Goal: Find specific page/section: Find specific page/section

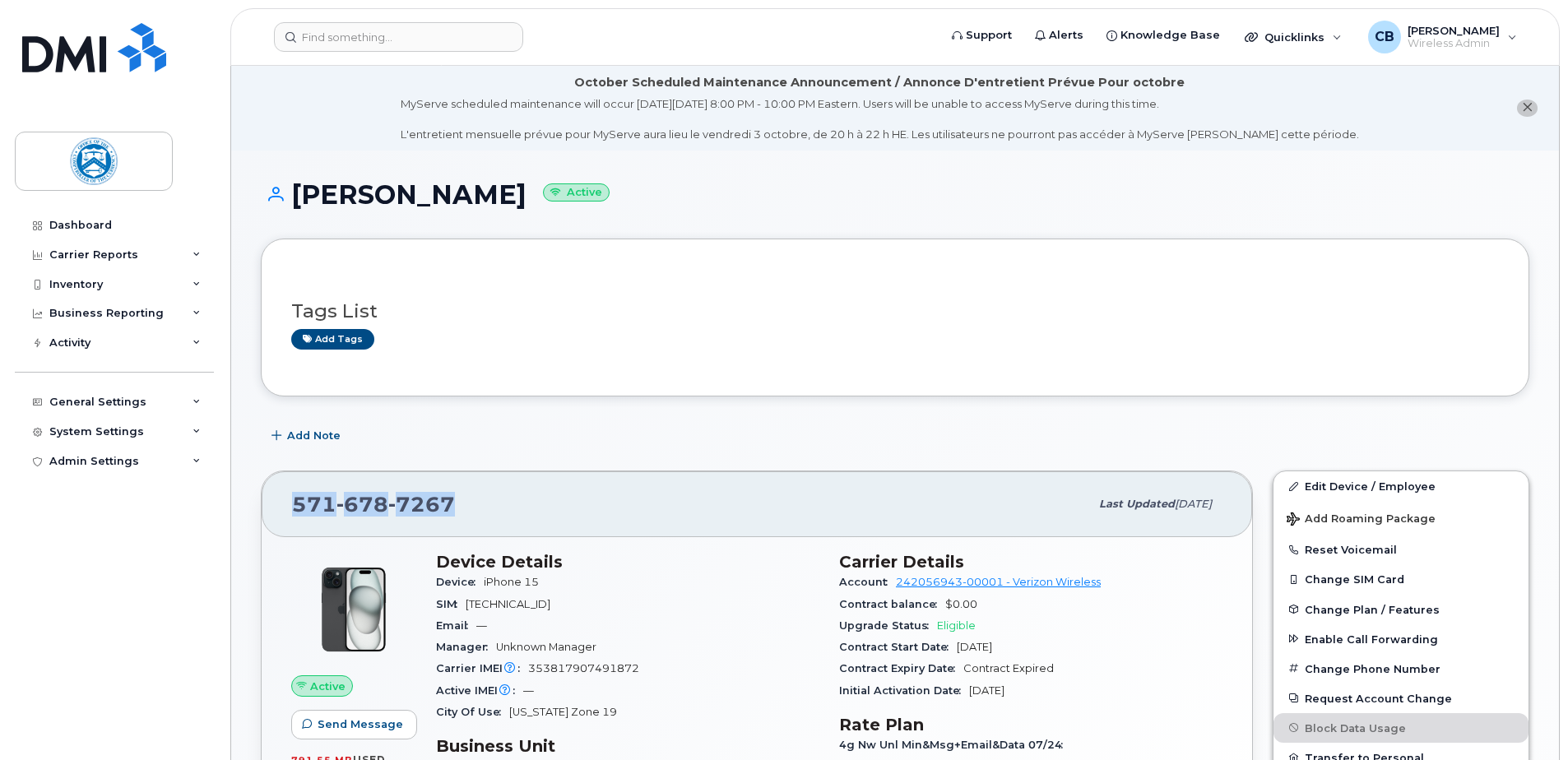
drag, startPoint x: 452, startPoint y: 504, endPoint x: 291, endPoint y: 518, distance: 161.6
click at [291, 518] on div "571 678 7267 Last updated Sep 03, 2025" at bounding box center [757, 504] width 991 height 66
drag, startPoint x: 291, startPoint y: 518, endPoint x: 305, endPoint y: 510, distance: 16.1
copy span "571 678 7267"
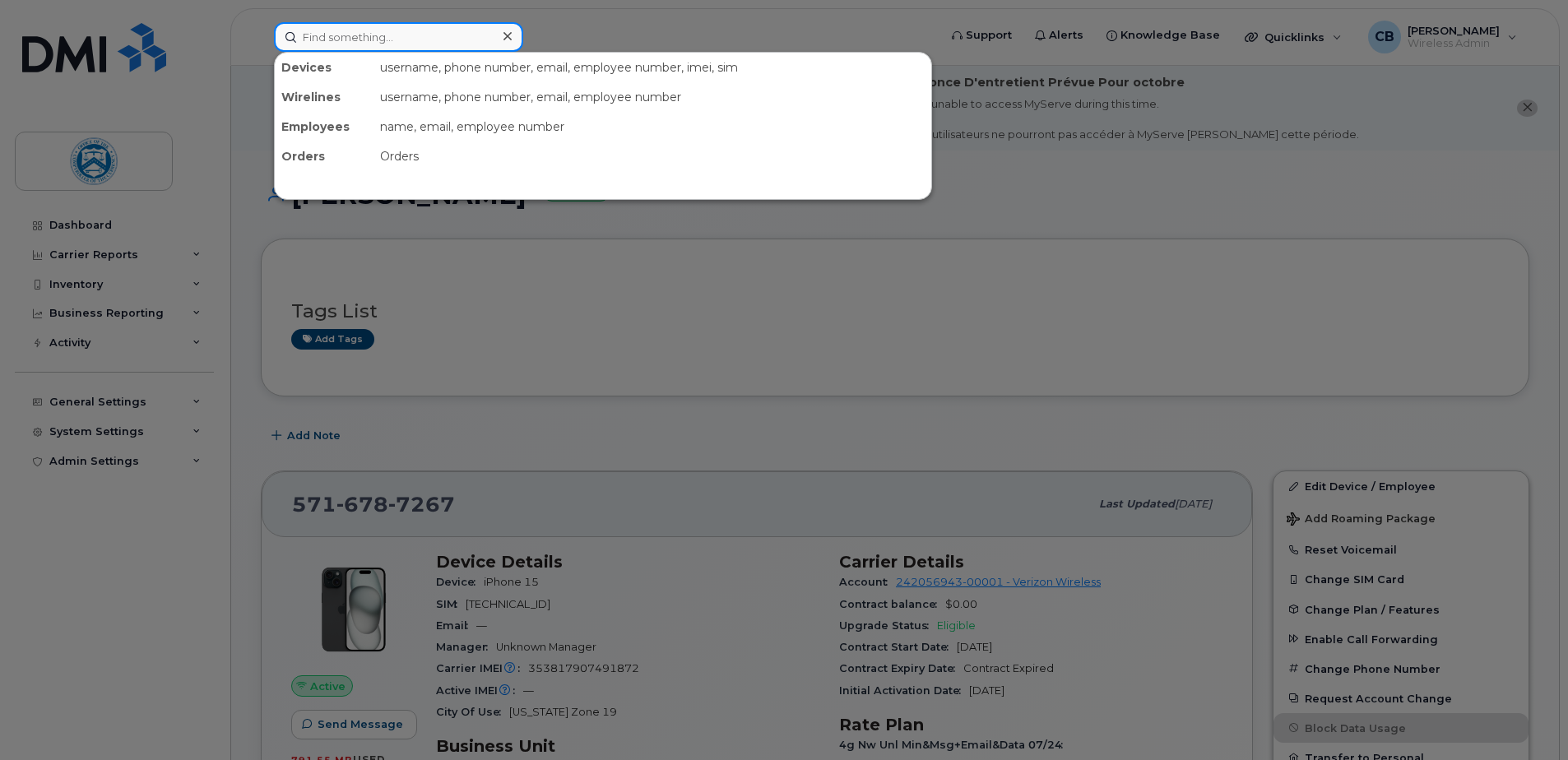
click at [451, 46] on input at bounding box center [398, 37] width 250 height 30
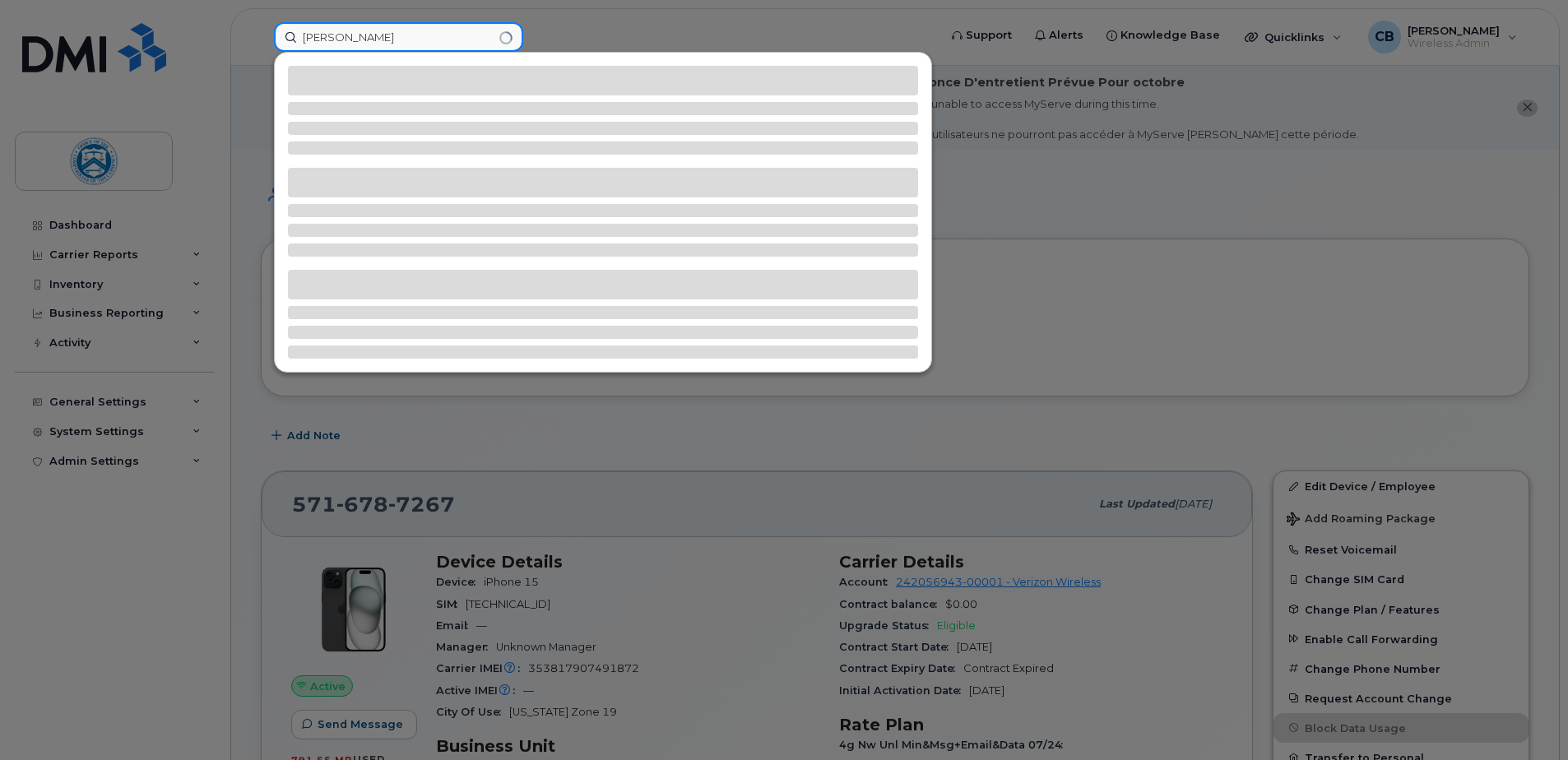
type input "bemis"
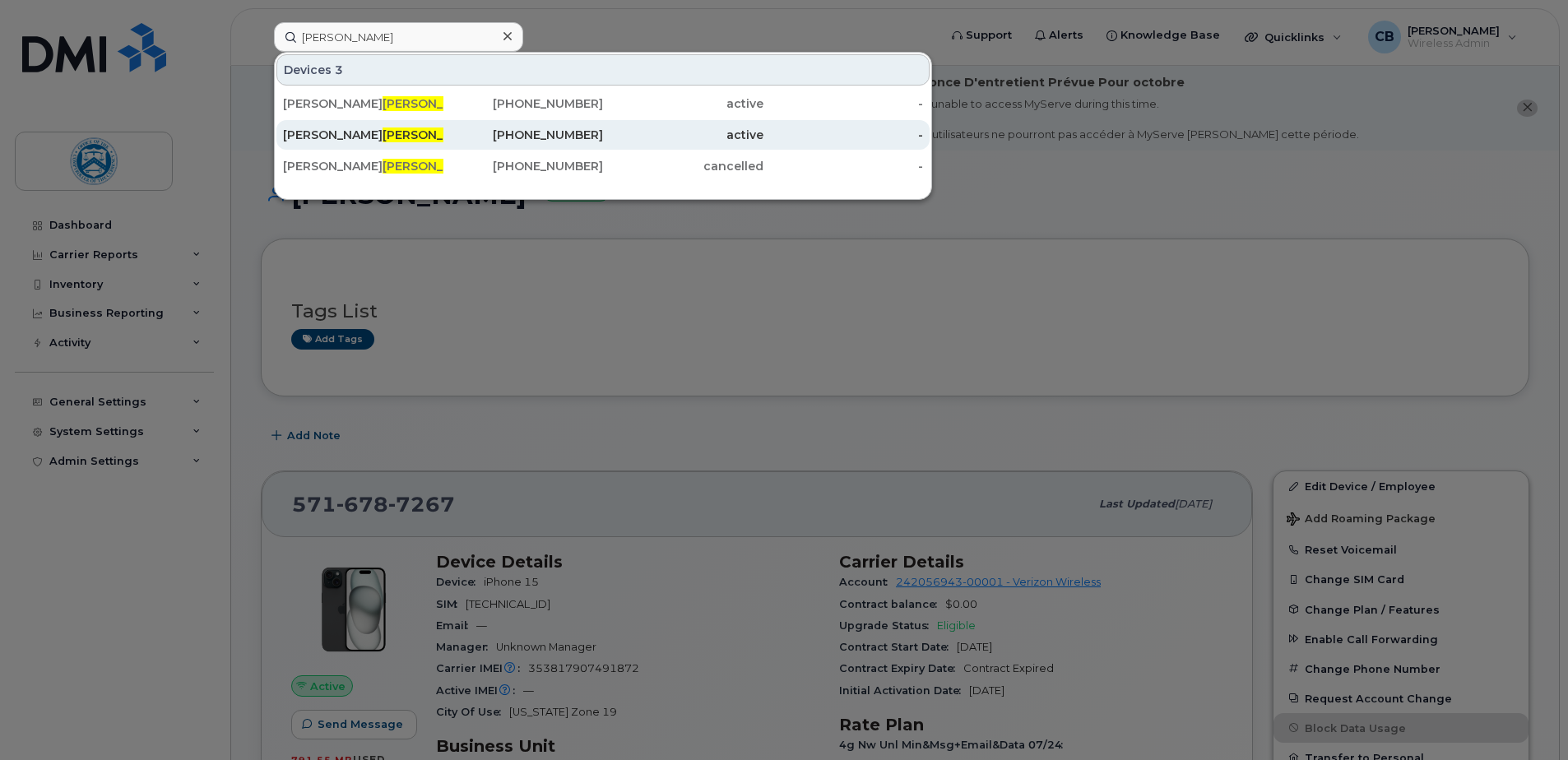
click at [367, 134] on div "CHRISTOPHER BEMIS" at bounding box center [363, 135] width 160 height 16
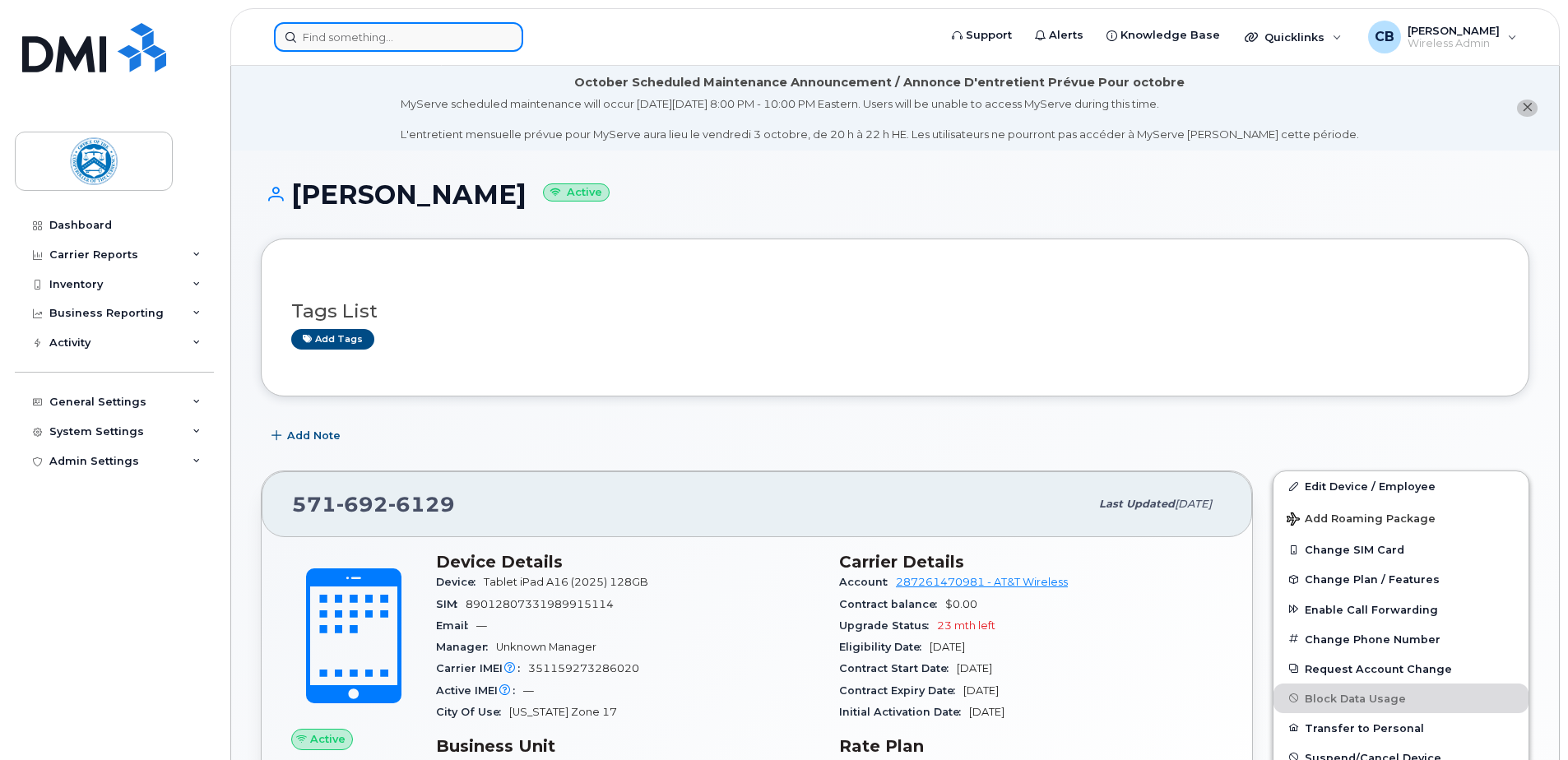
click at [367, 44] on input at bounding box center [398, 37] width 250 height 30
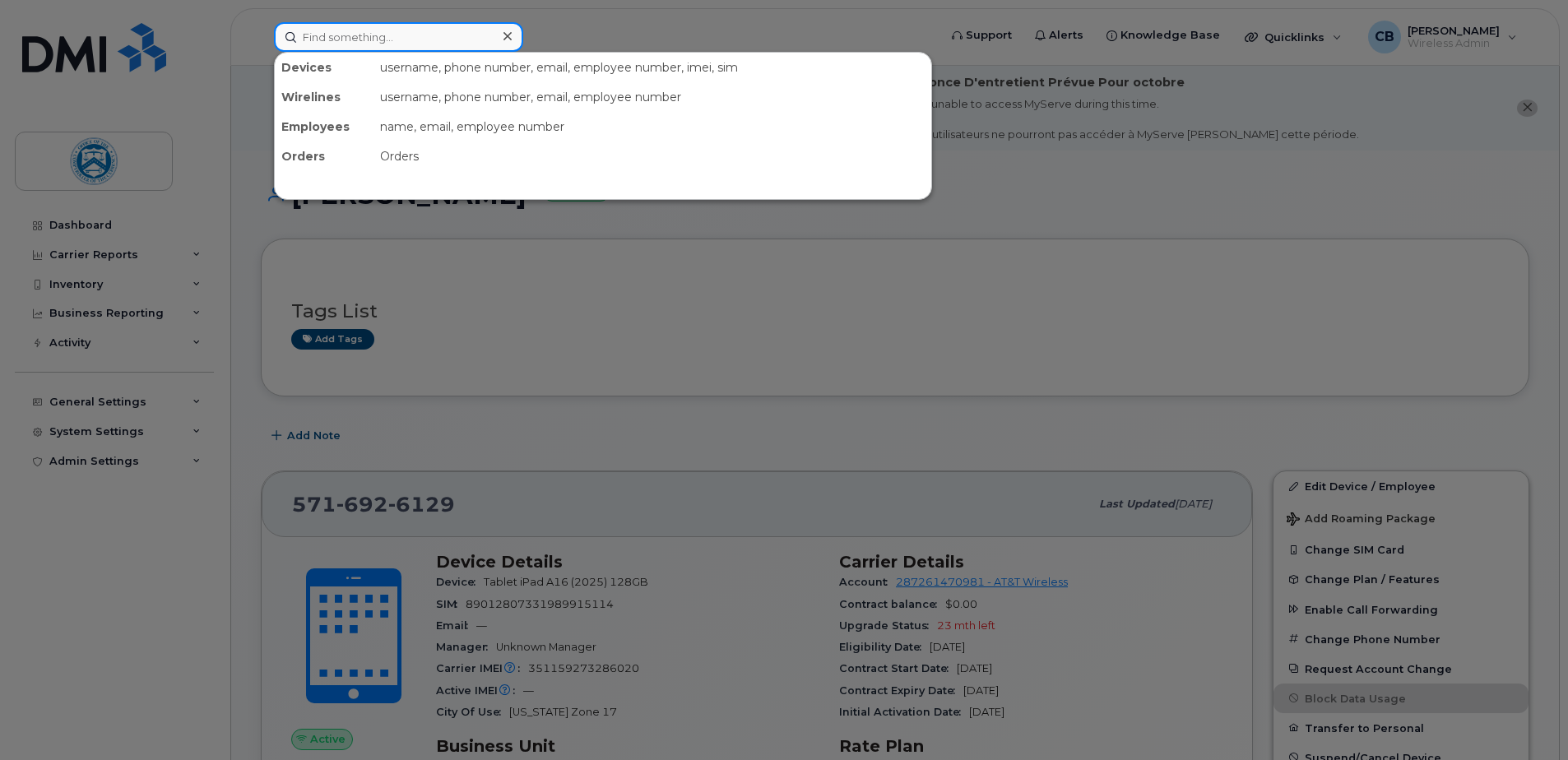
paste input "5716787267"
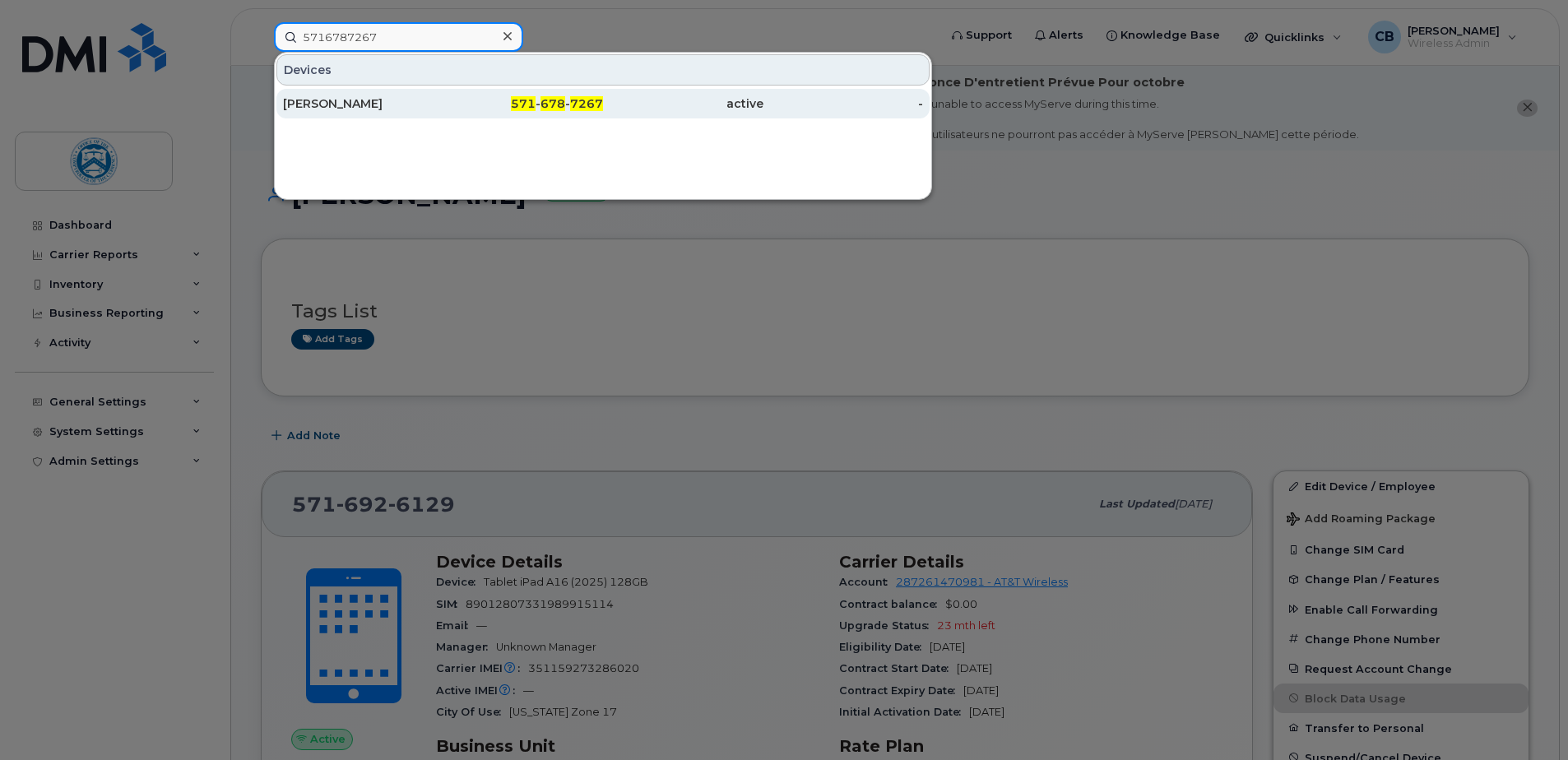
type input "5716787267"
click at [367, 99] on div "MARK WRATHALL" at bounding box center [363, 103] width 160 height 16
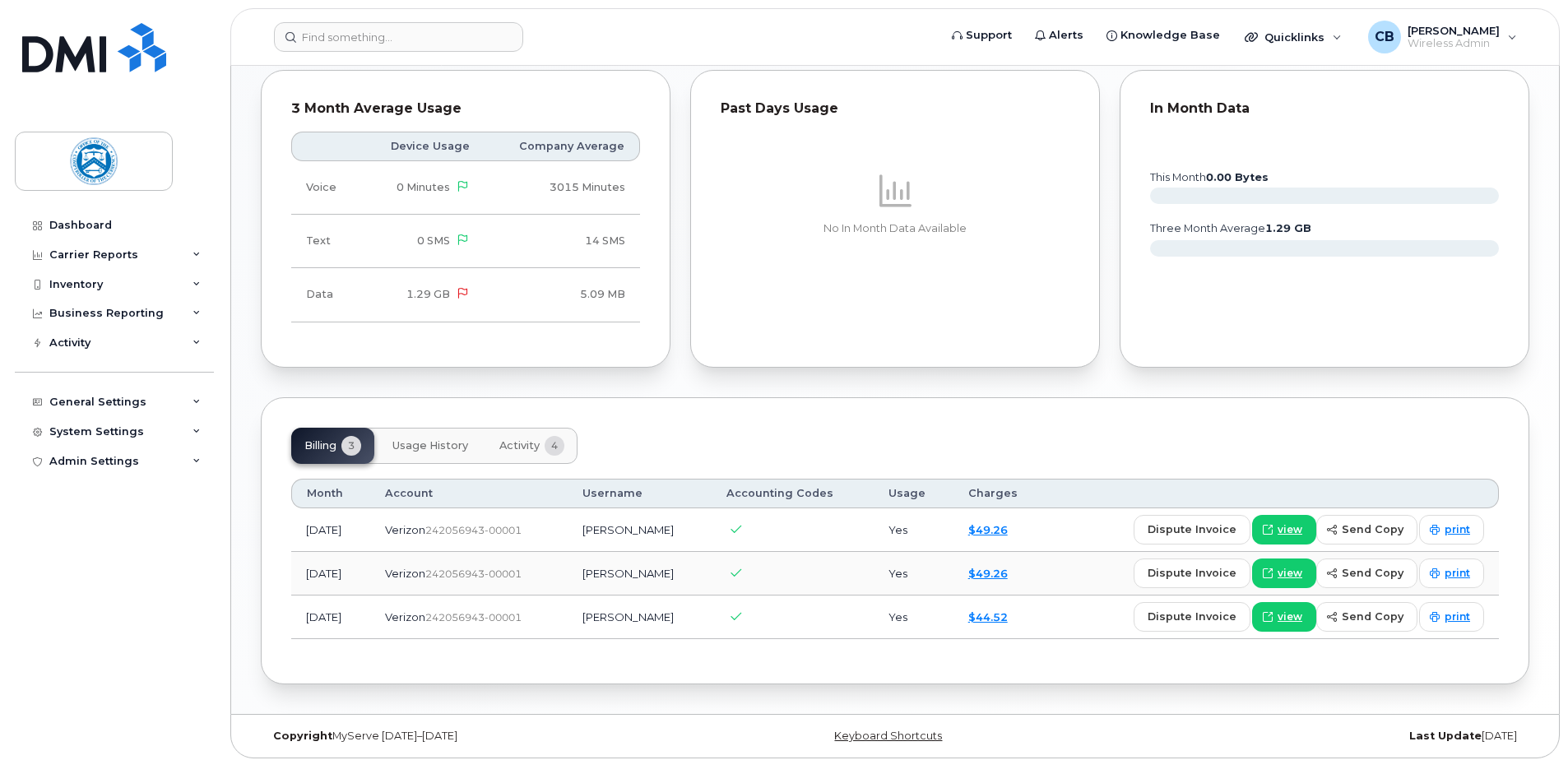
scroll to position [851, 0]
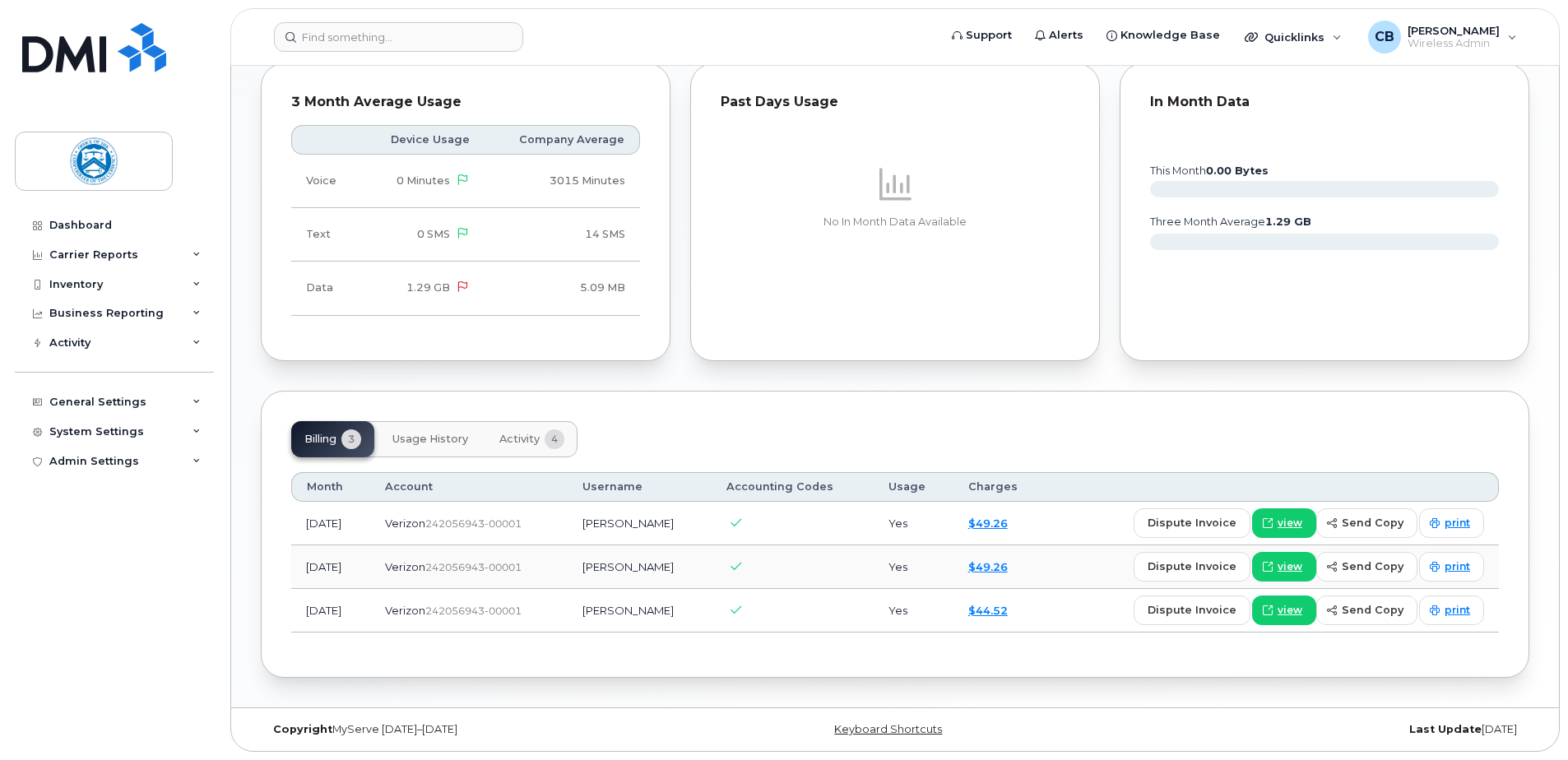
click at [443, 434] on span "Usage History" at bounding box center [430, 438] width 75 height 13
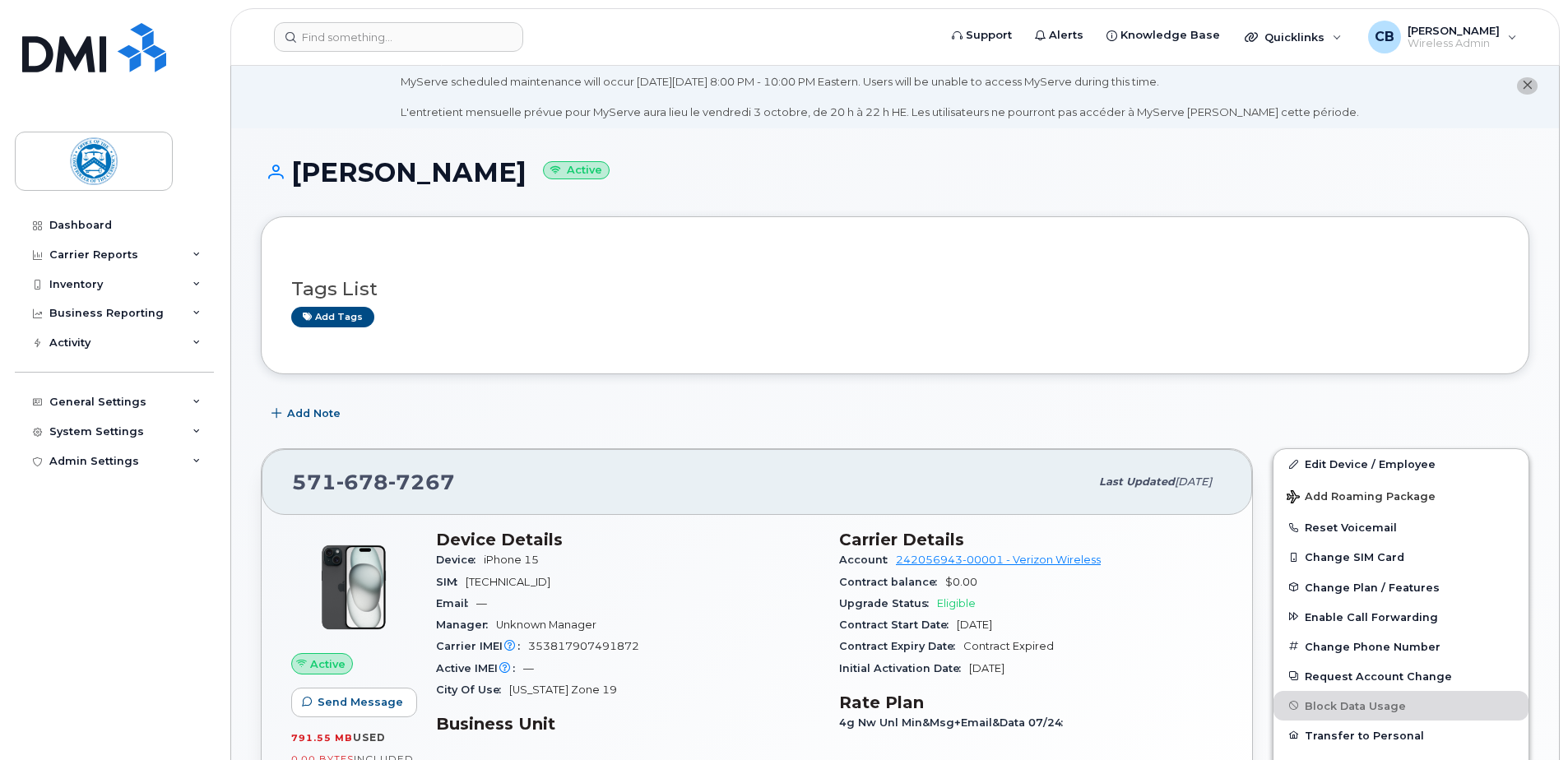
scroll to position [0, 0]
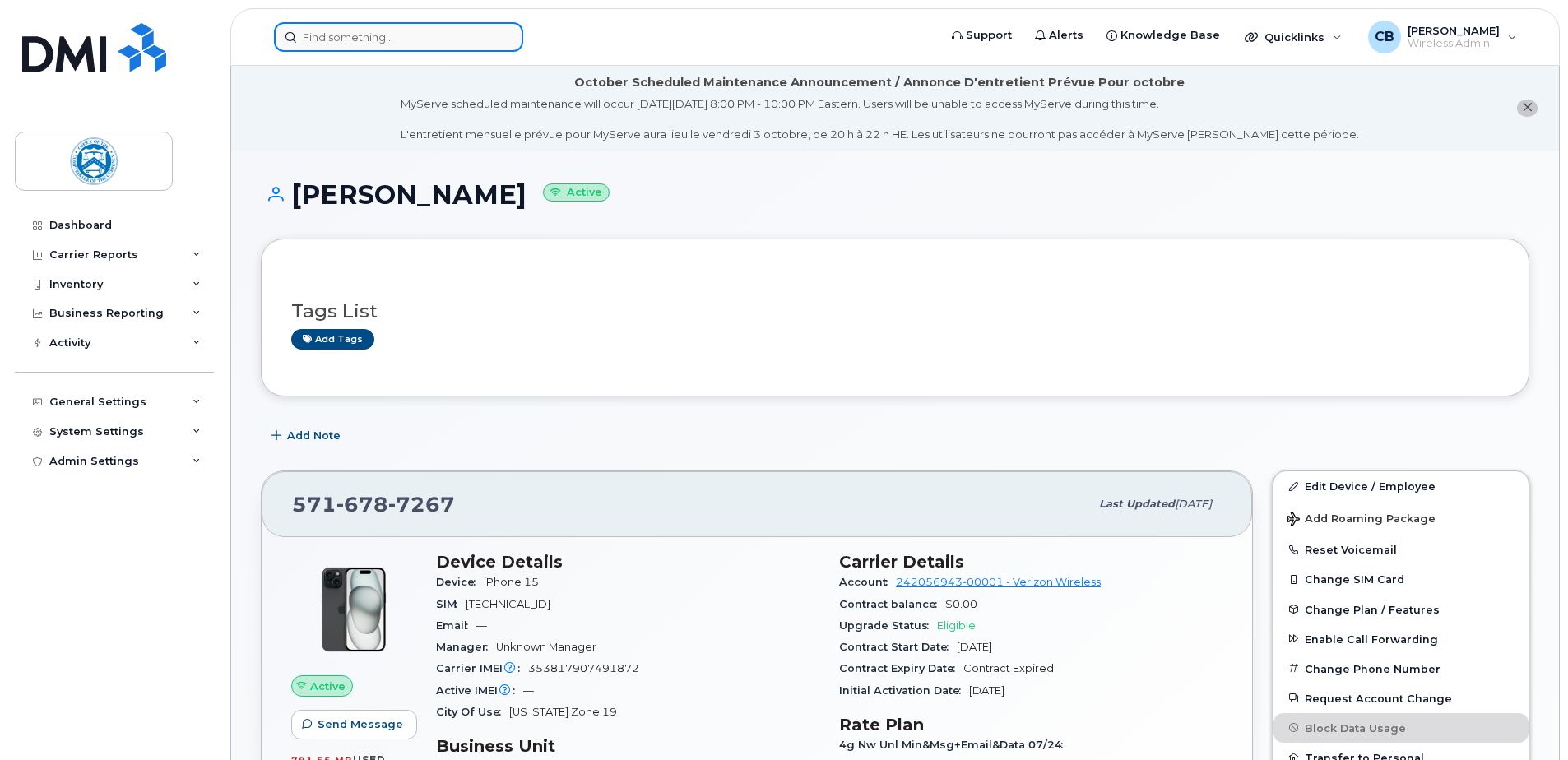
click at [371, 45] on input at bounding box center [398, 37] width 250 height 30
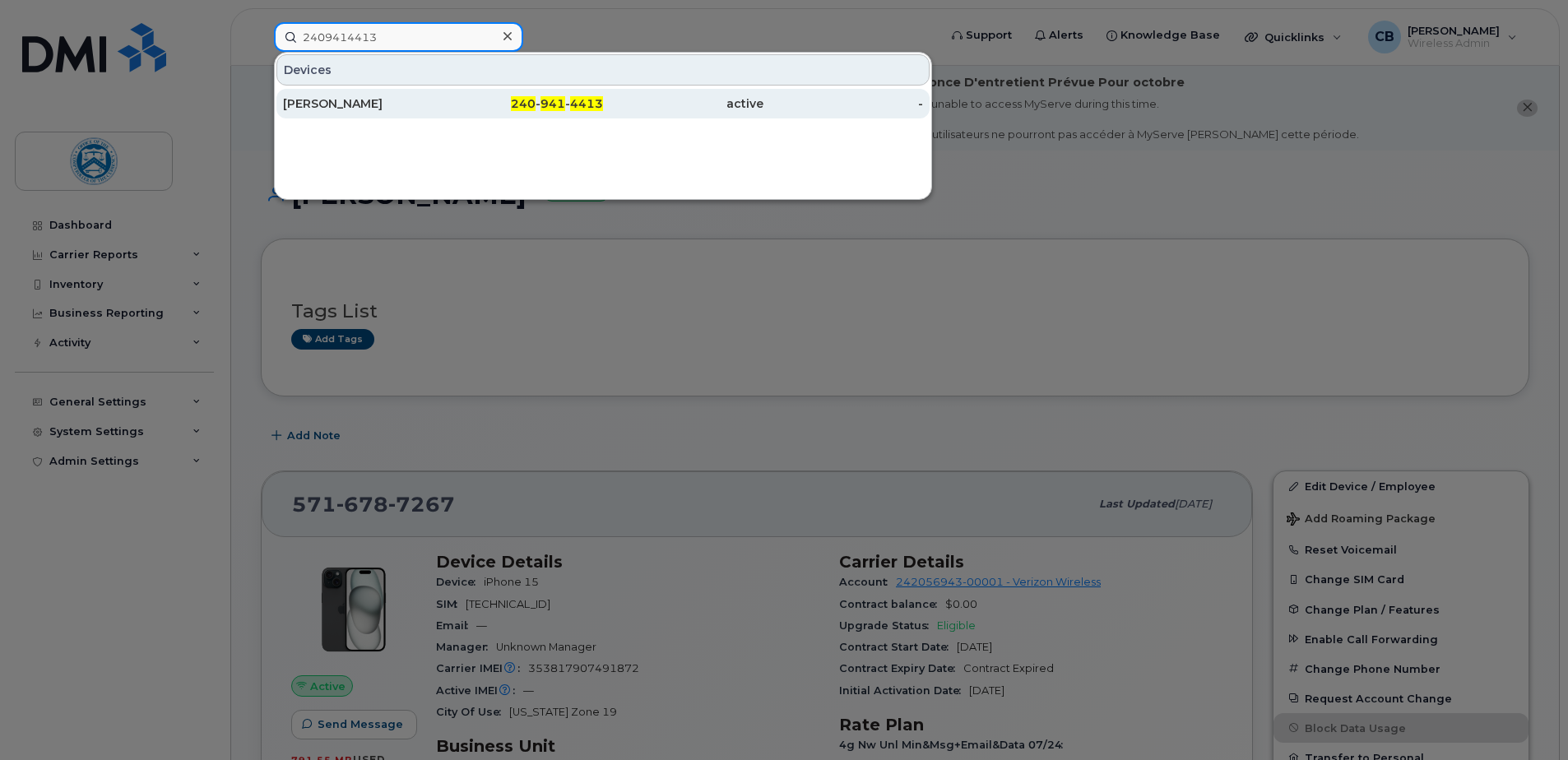
type input "2409414413"
click at [360, 102] on div "[PERSON_NAME]" at bounding box center [363, 103] width 160 height 16
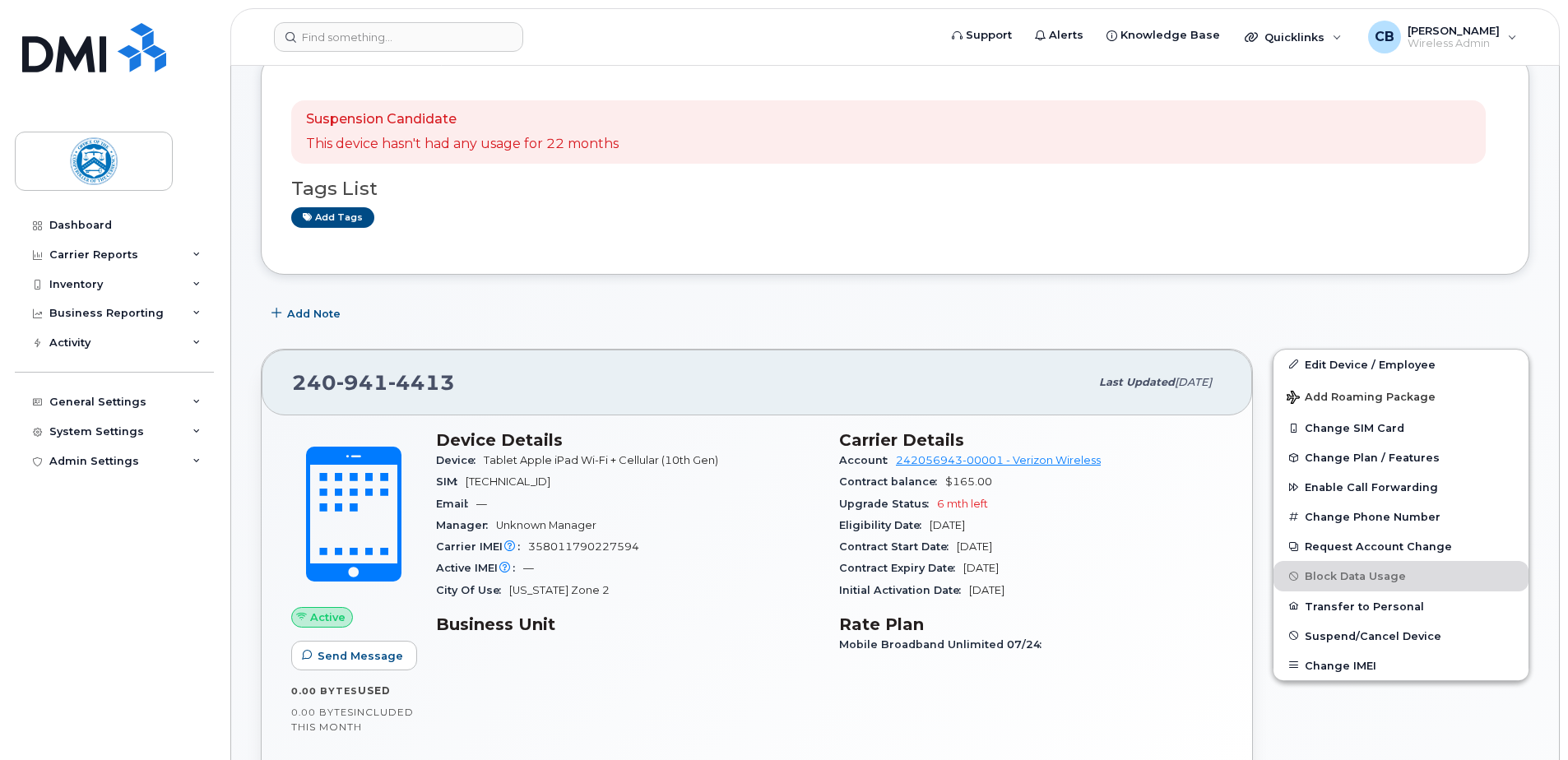
scroll to position [150, 0]
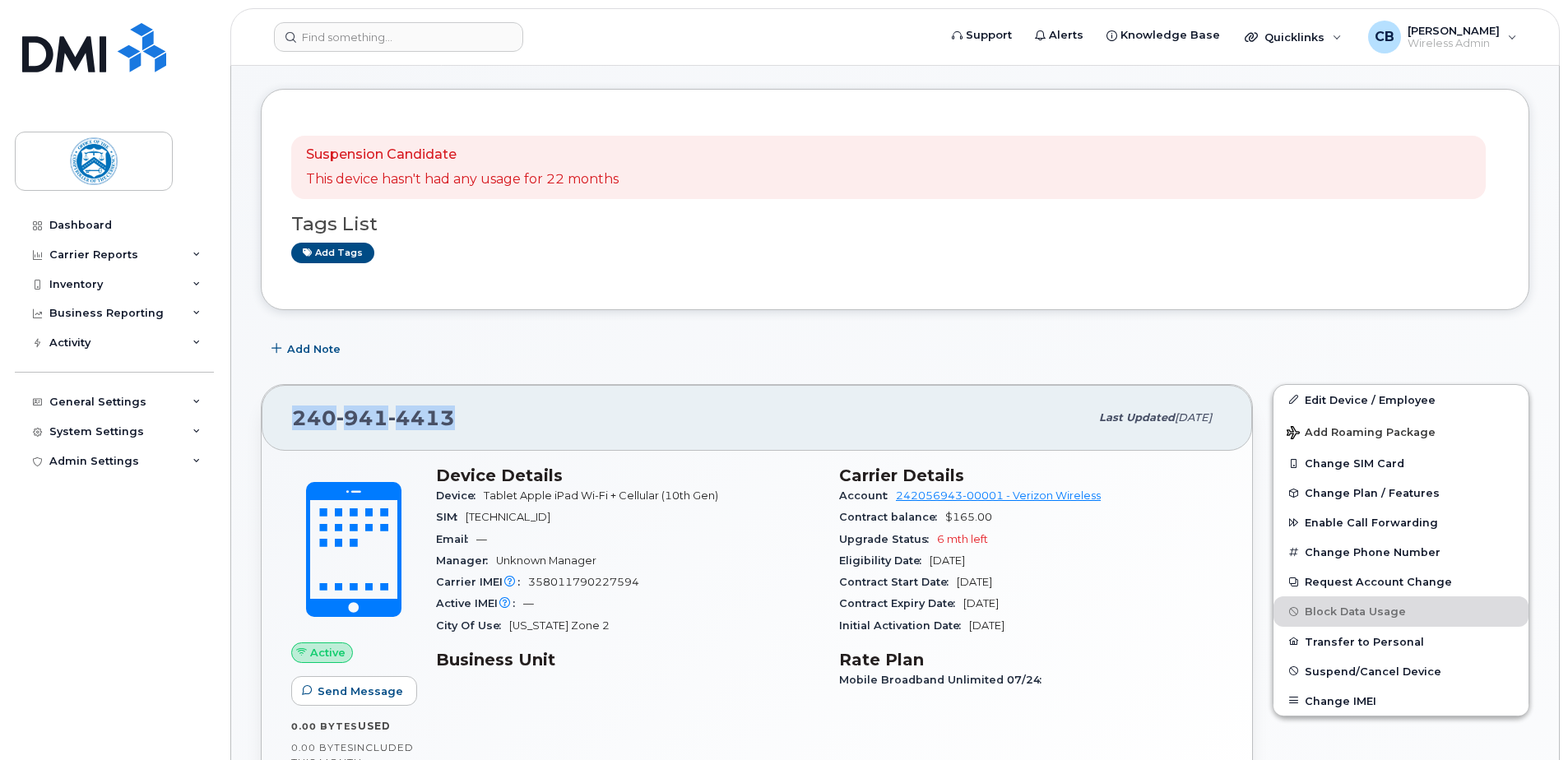
drag, startPoint x: 467, startPoint y: 420, endPoint x: 286, endPoint y: 431, distance: 181.3
click at [286, 431] on div "240 941 4413 Last updated Sep 02, 2025" at bounding box center [757, 418] width 991 height 66
drag, startPoint x: 286, startPoint y: 431, endPoint x: 324, endPoint y: 425, distance: 38.5
copy span "240 941 4413"
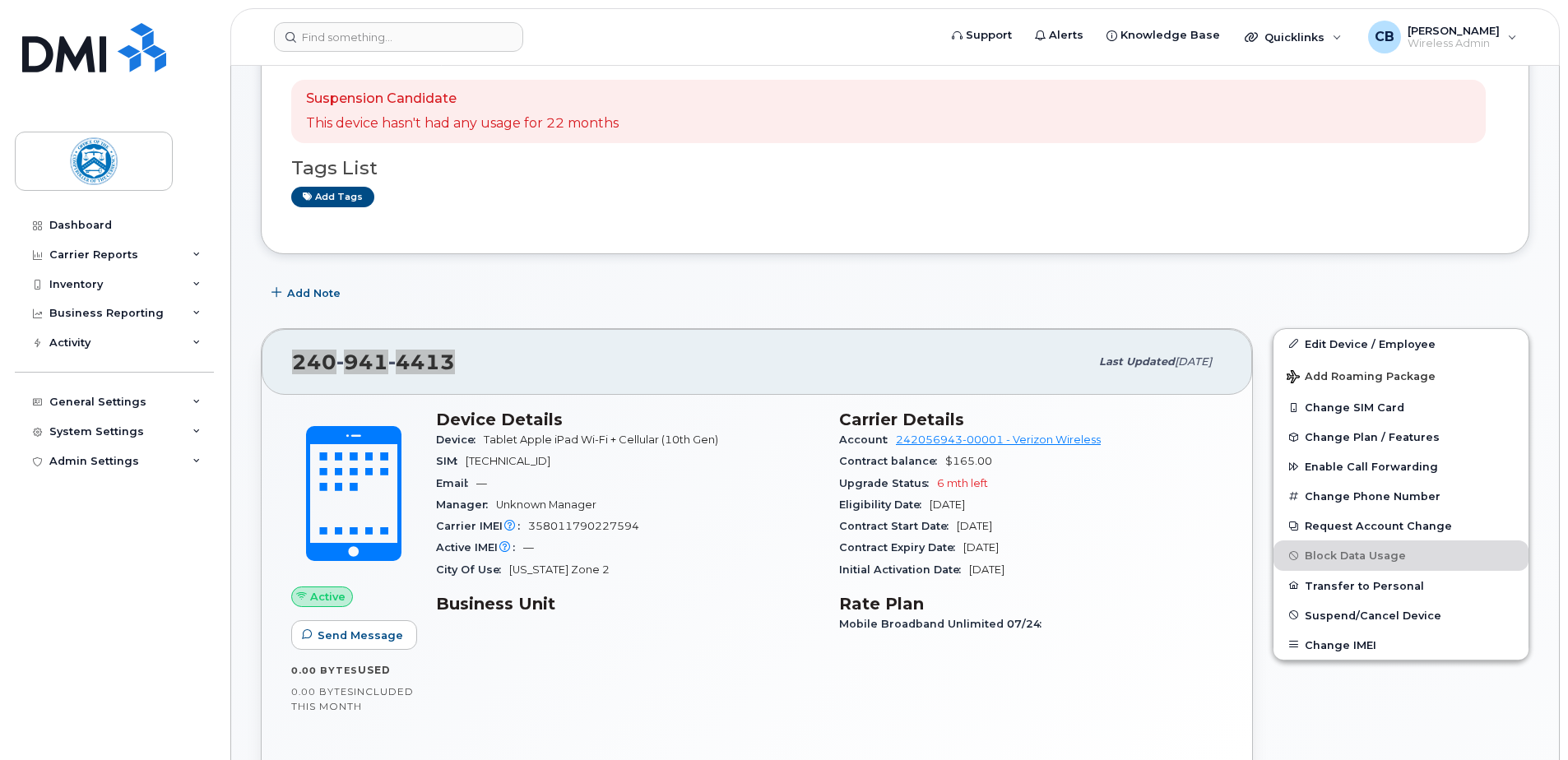
scroll to position [232, 0]
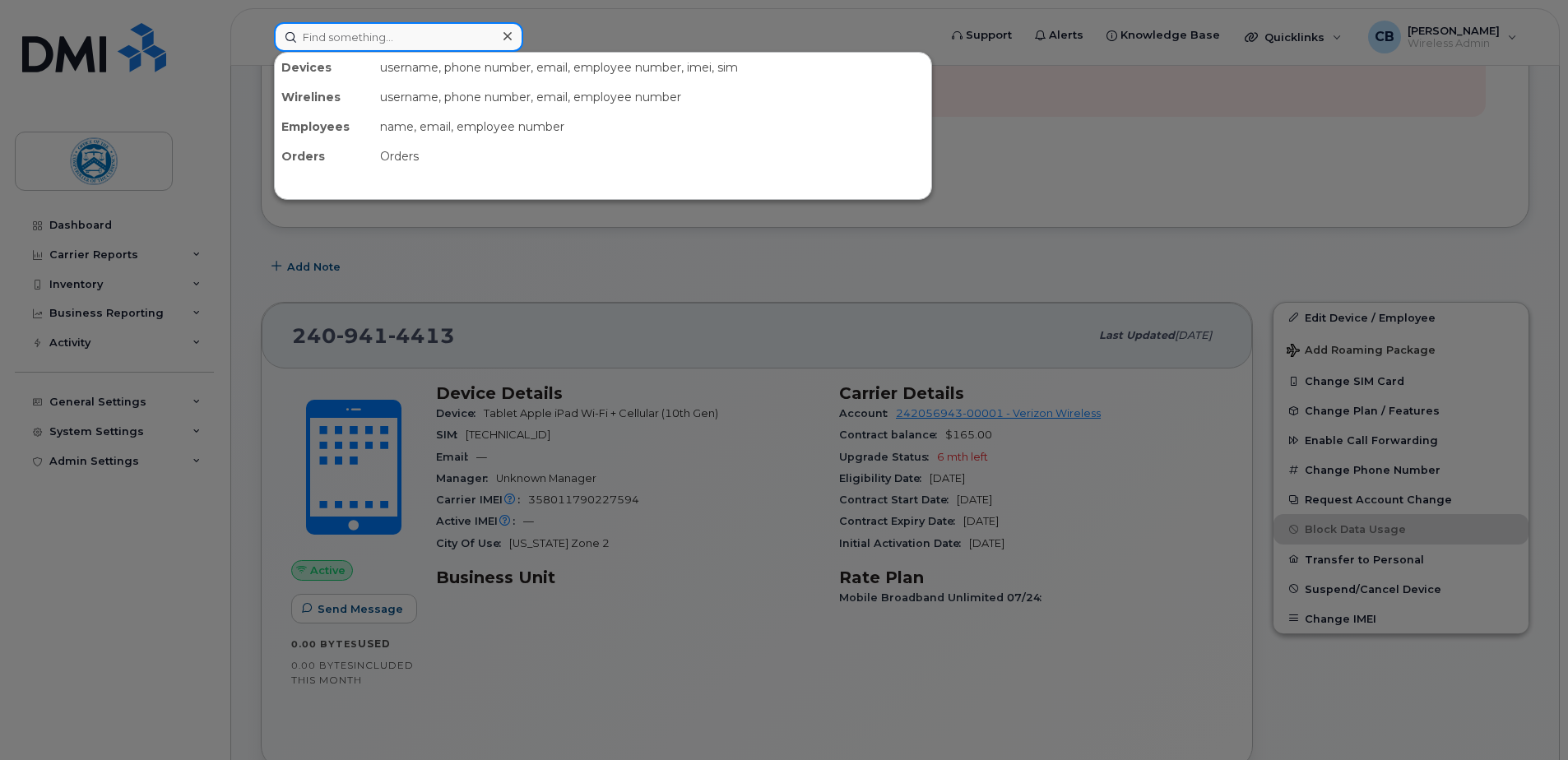
click at [438, 41] on input at bounding box center [398, 37] width 250 height 30
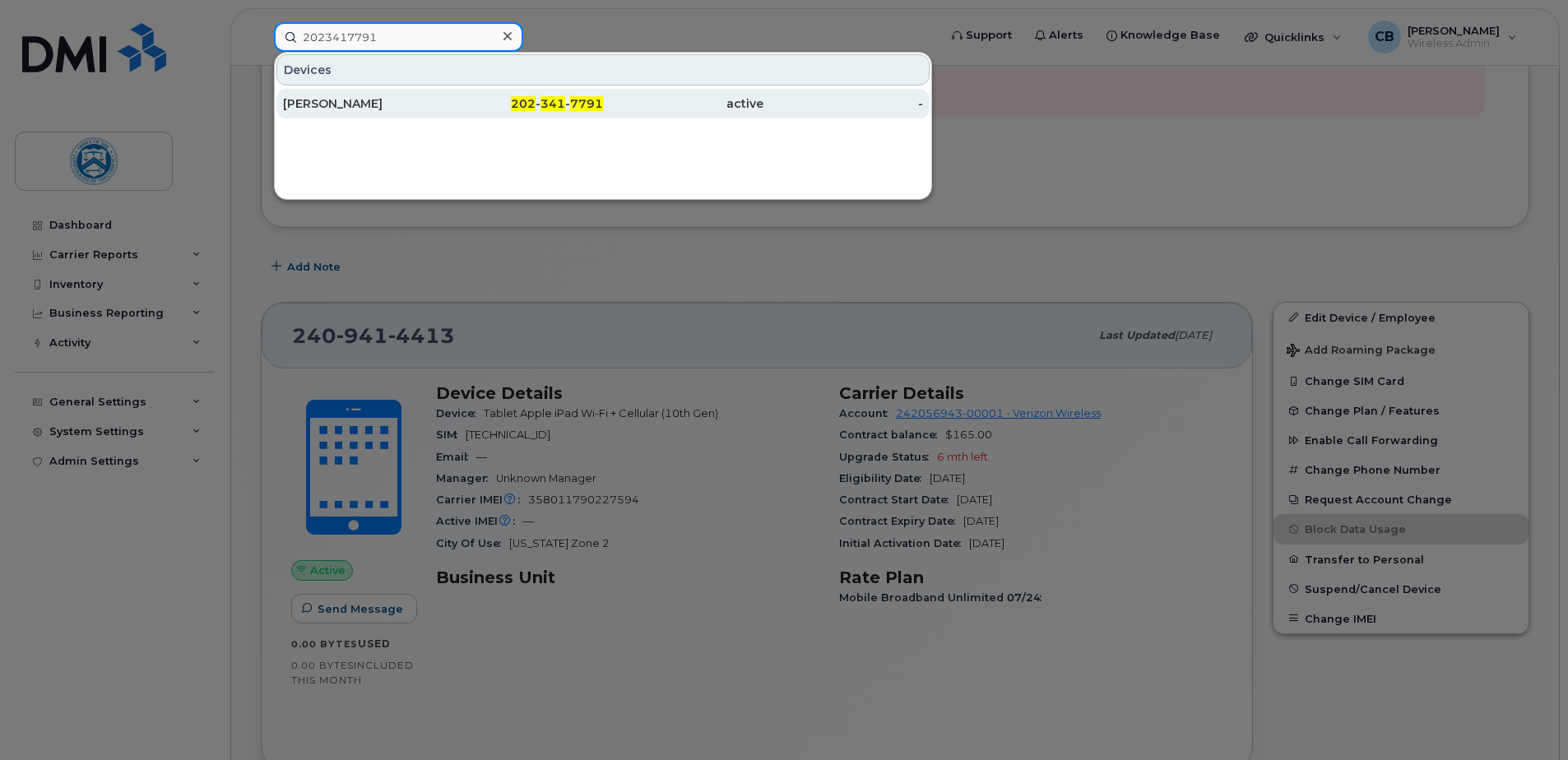
type input "2023417791"
click at [343, 100] on div "ANNA FEE" at bounding box center [363, 103] width 160 height 16
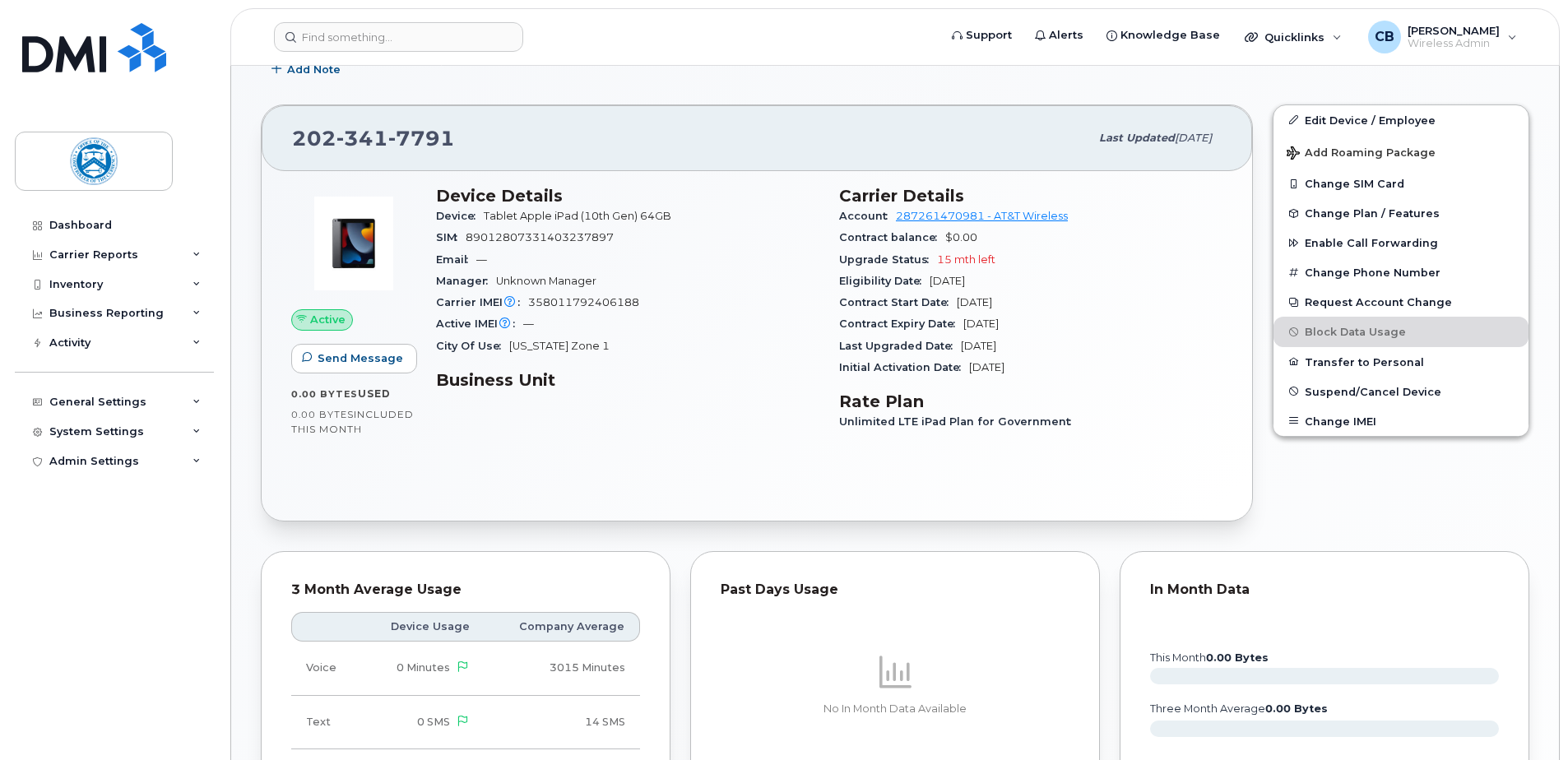
scroll to position [329, 0]
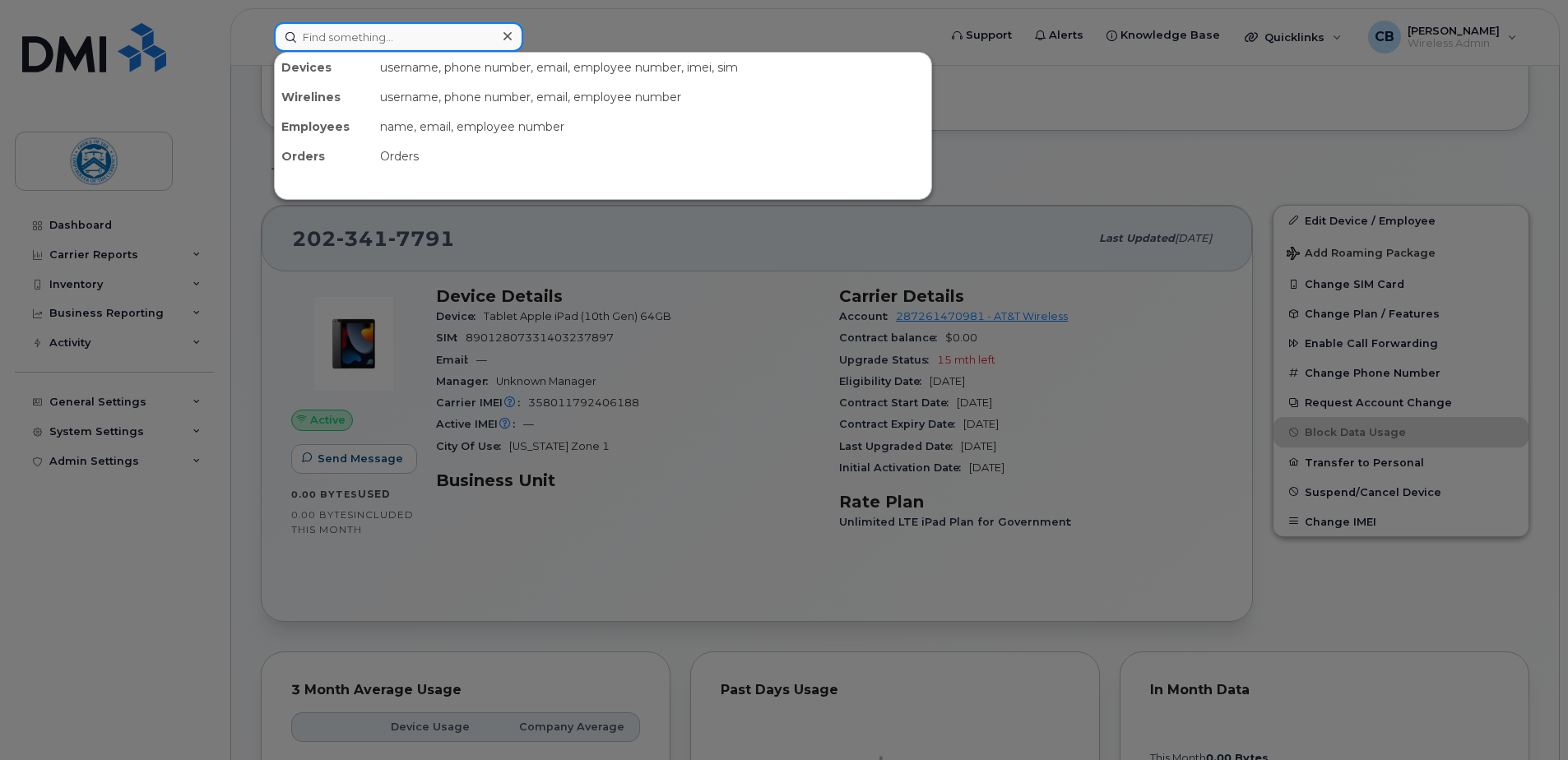
click at [392, 44] on input at bounding box center [398, 37] width 250 height 30
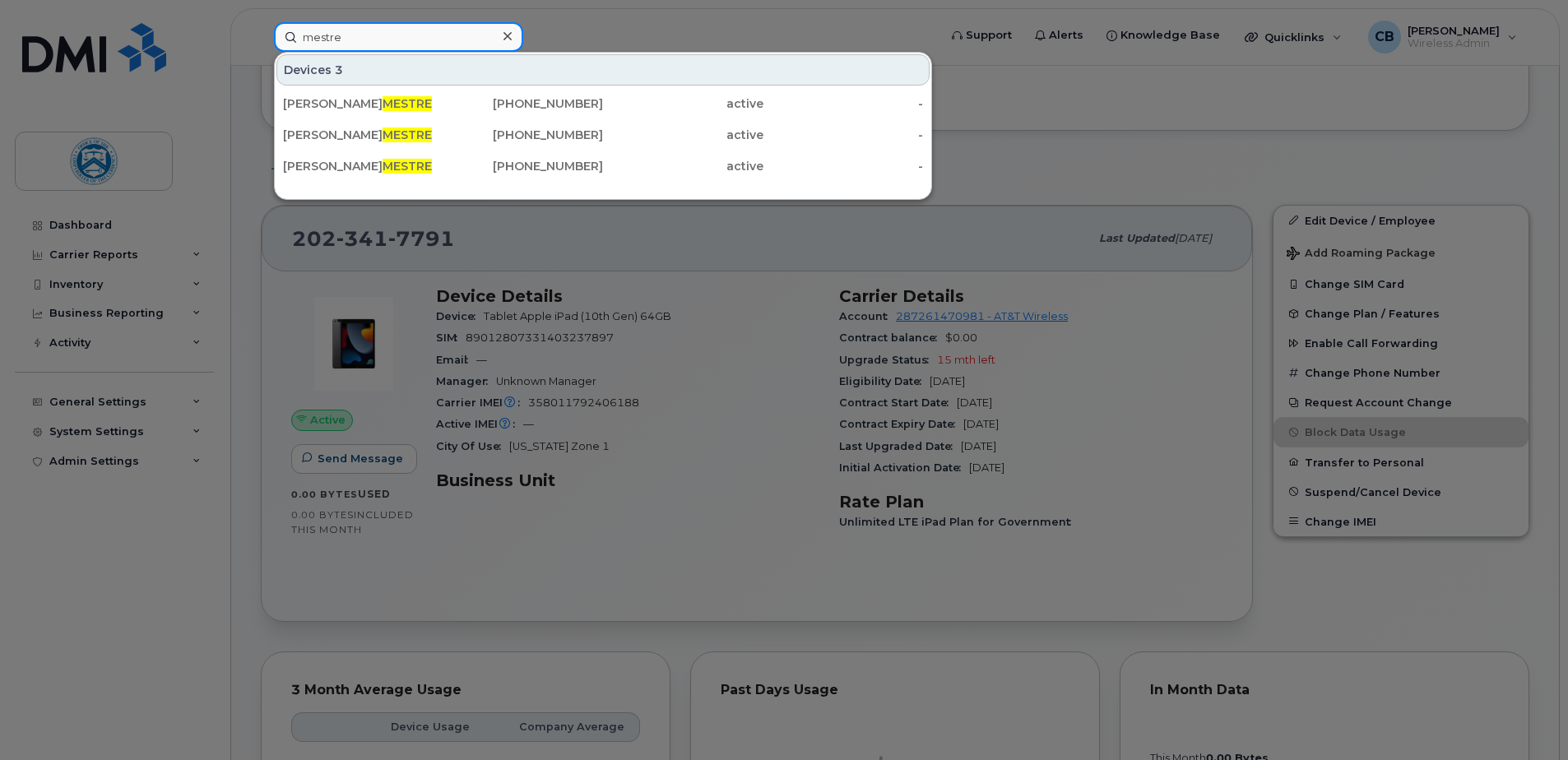
type input "mestre"
click at [313, 70] on div "Devices 3" at bounding box center [602, 69] width 653 height 31
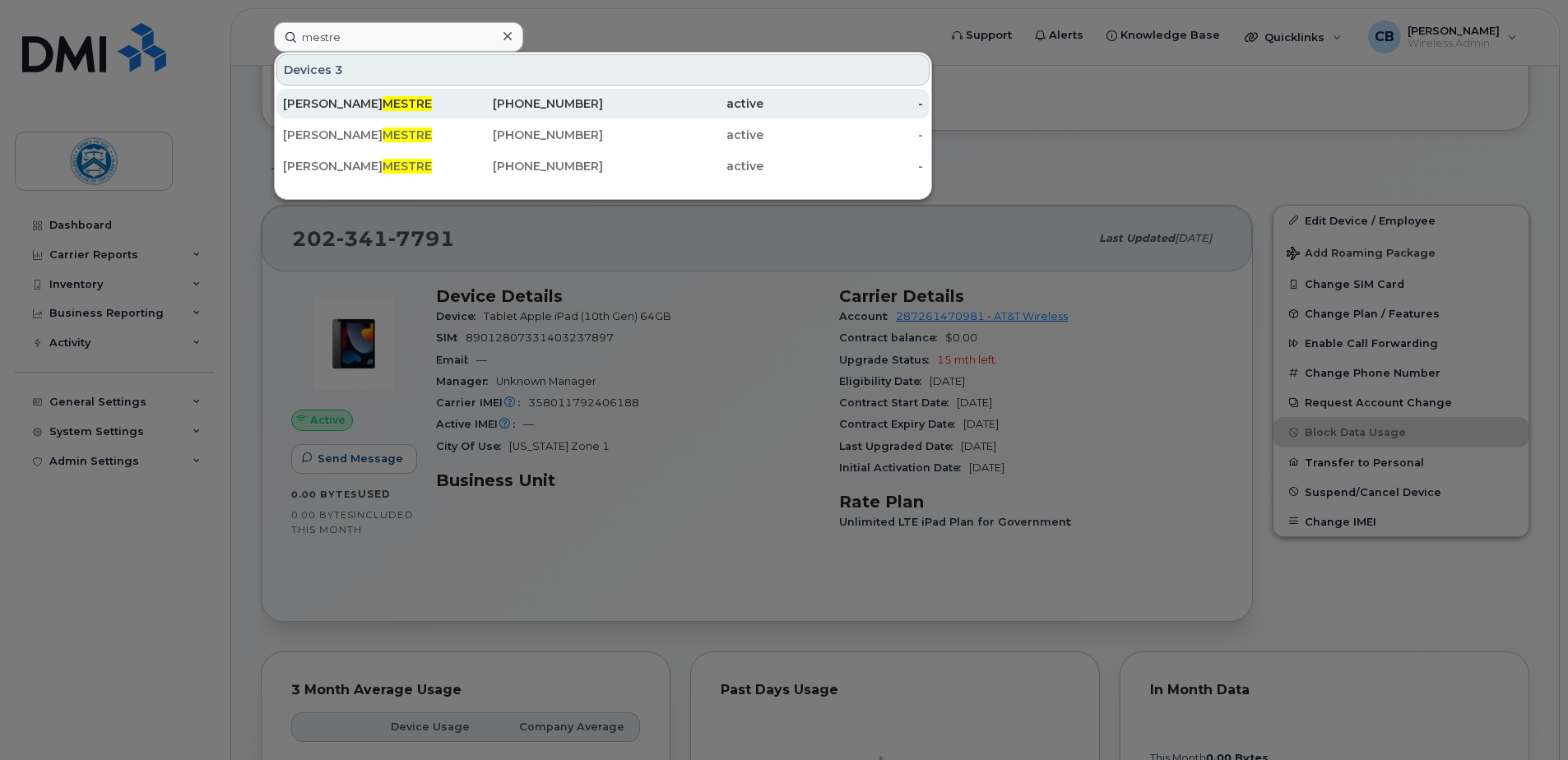
click at [319, 98] on div "JUAN MESTRE" at bounding box center [363, 103] width 160 height 16
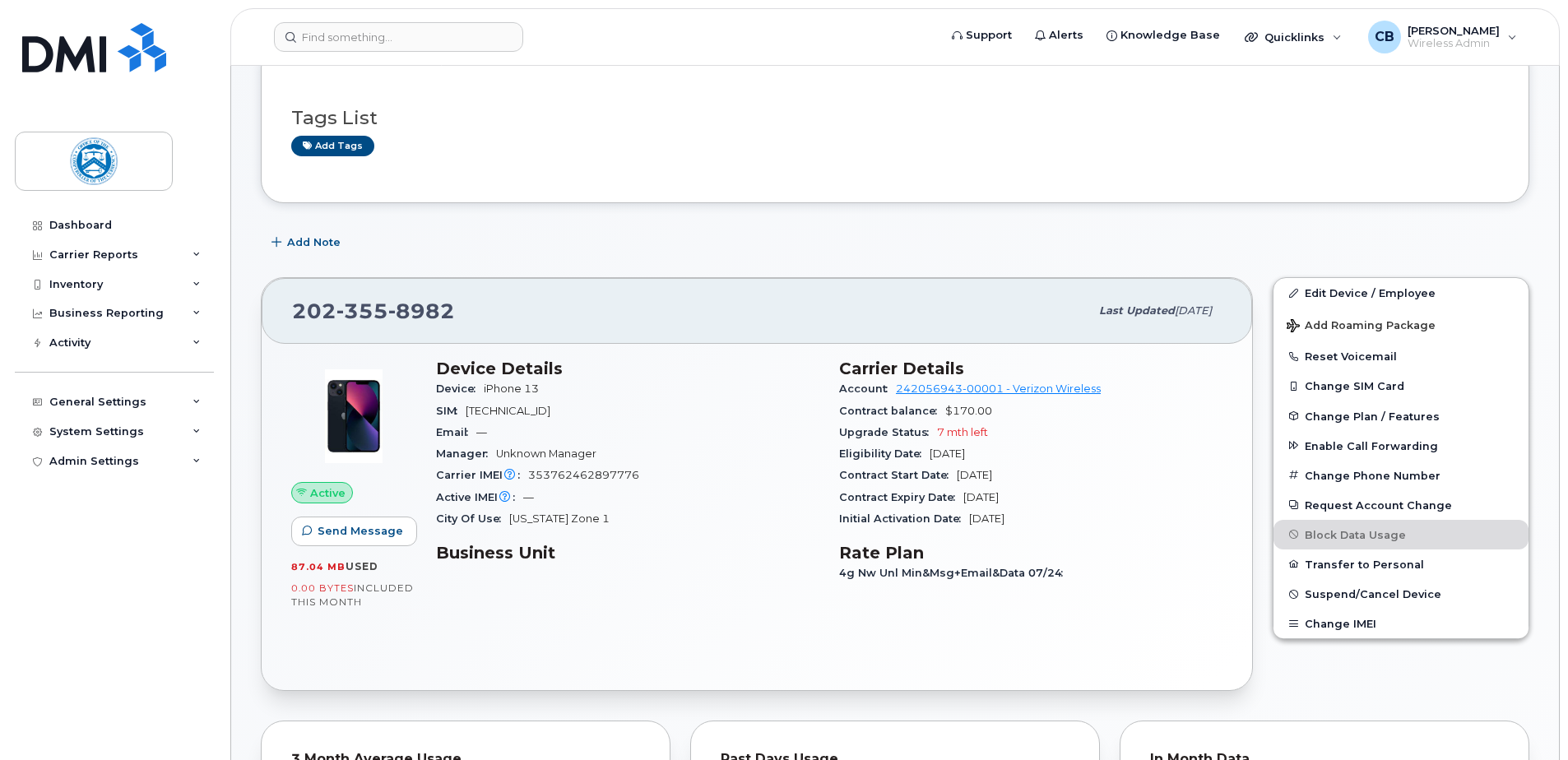
scroll to position [165, 0]
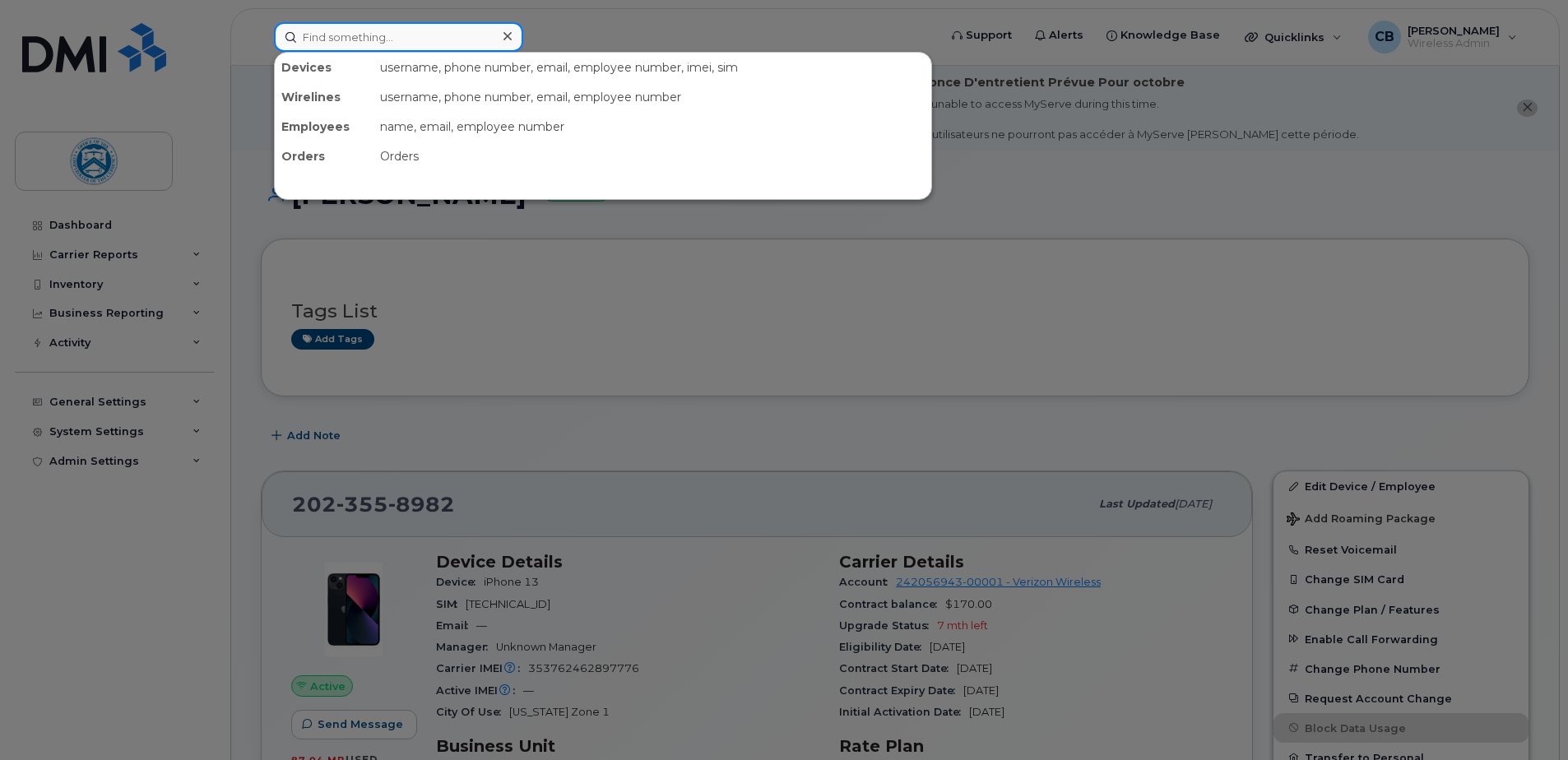
click at [388, 42] on input at bounding box center [398, 37] width 250 height 30
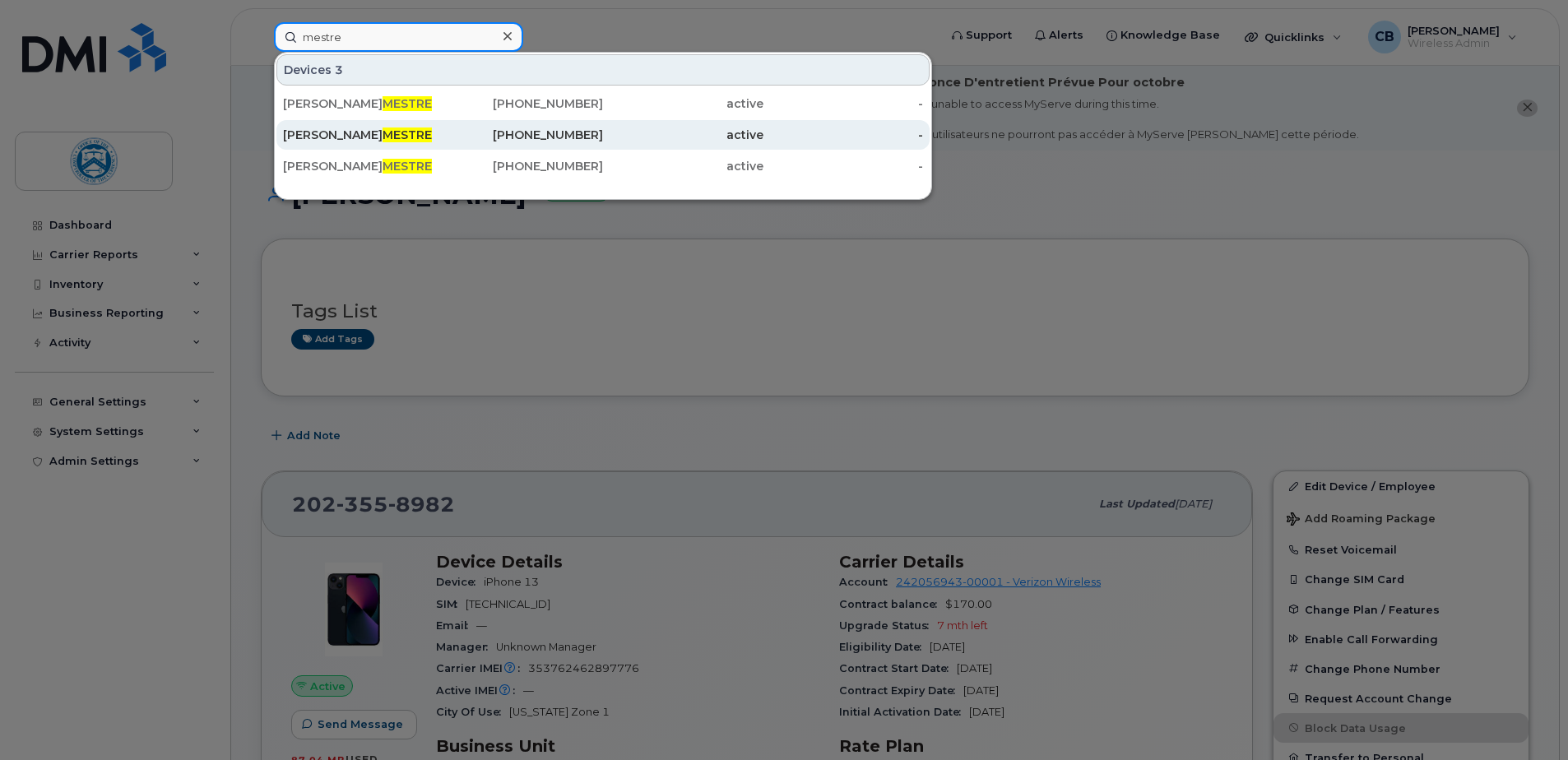
type input "mestre"
click at [383, 131] on span "MESTRE" at bounding box center [407, 135] width 50 height 15
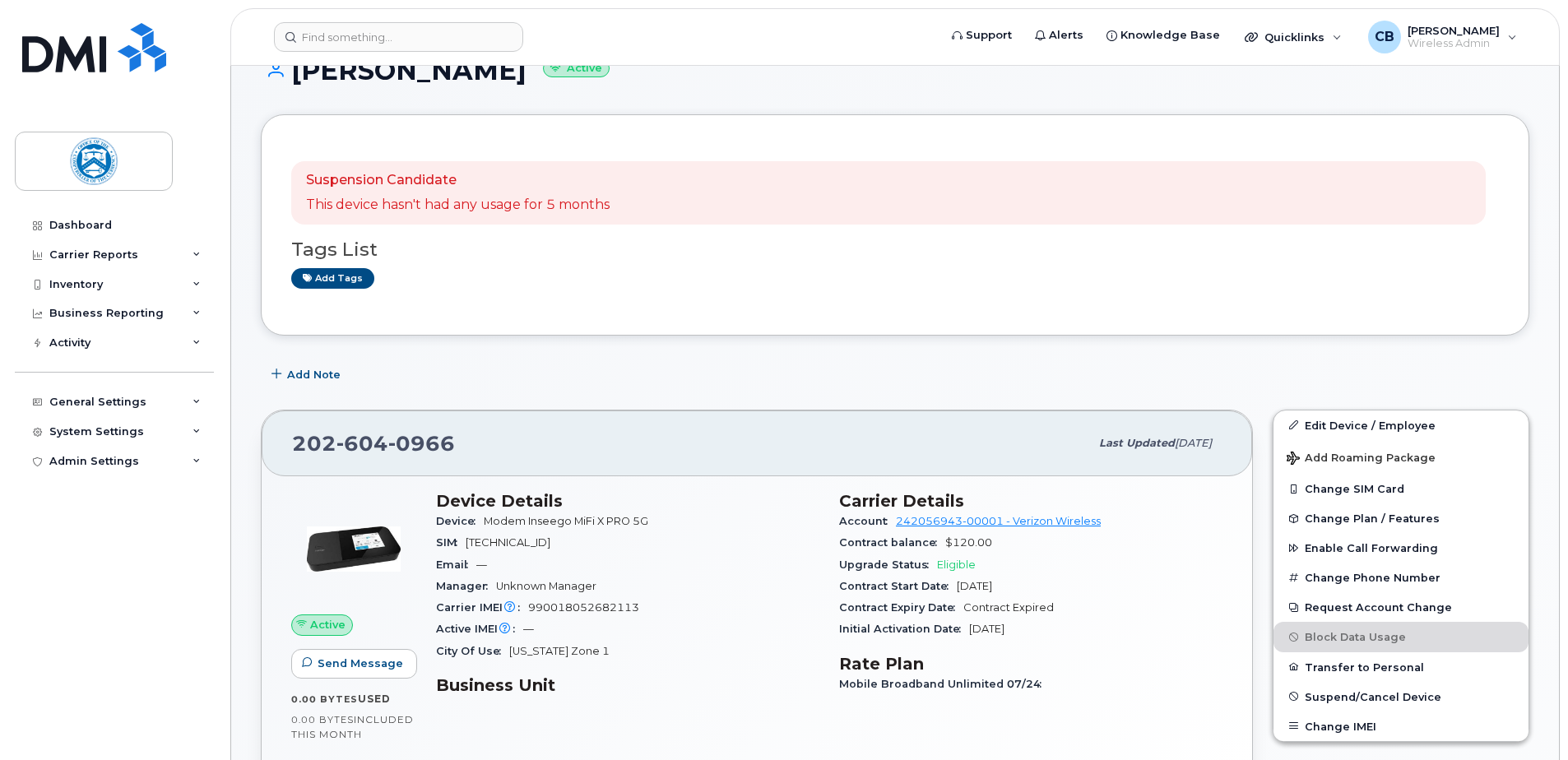
scroll to position [82, 0]
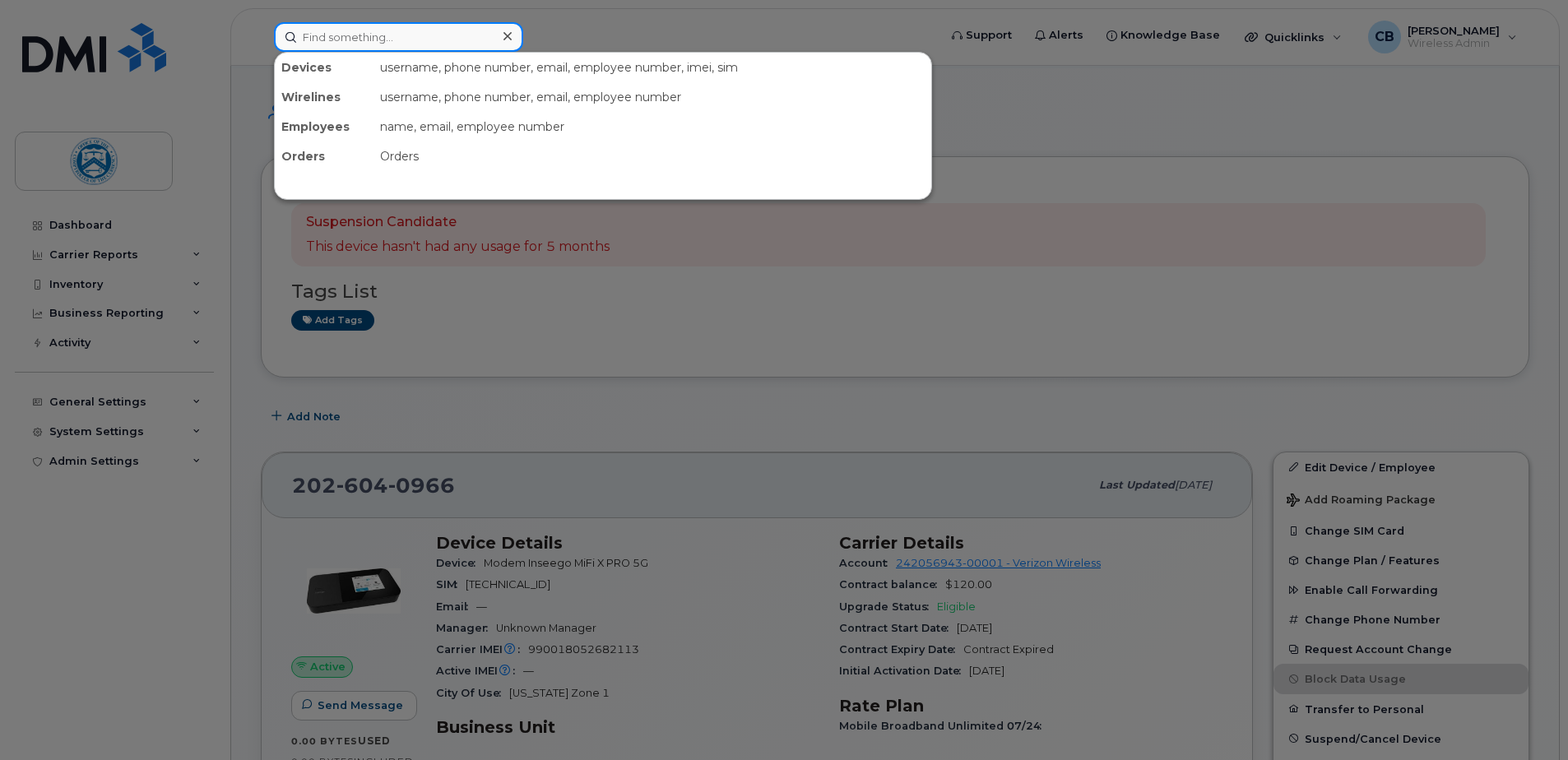
click at [342, 41] on input at bounding box center [398, 37] width 250 height 30
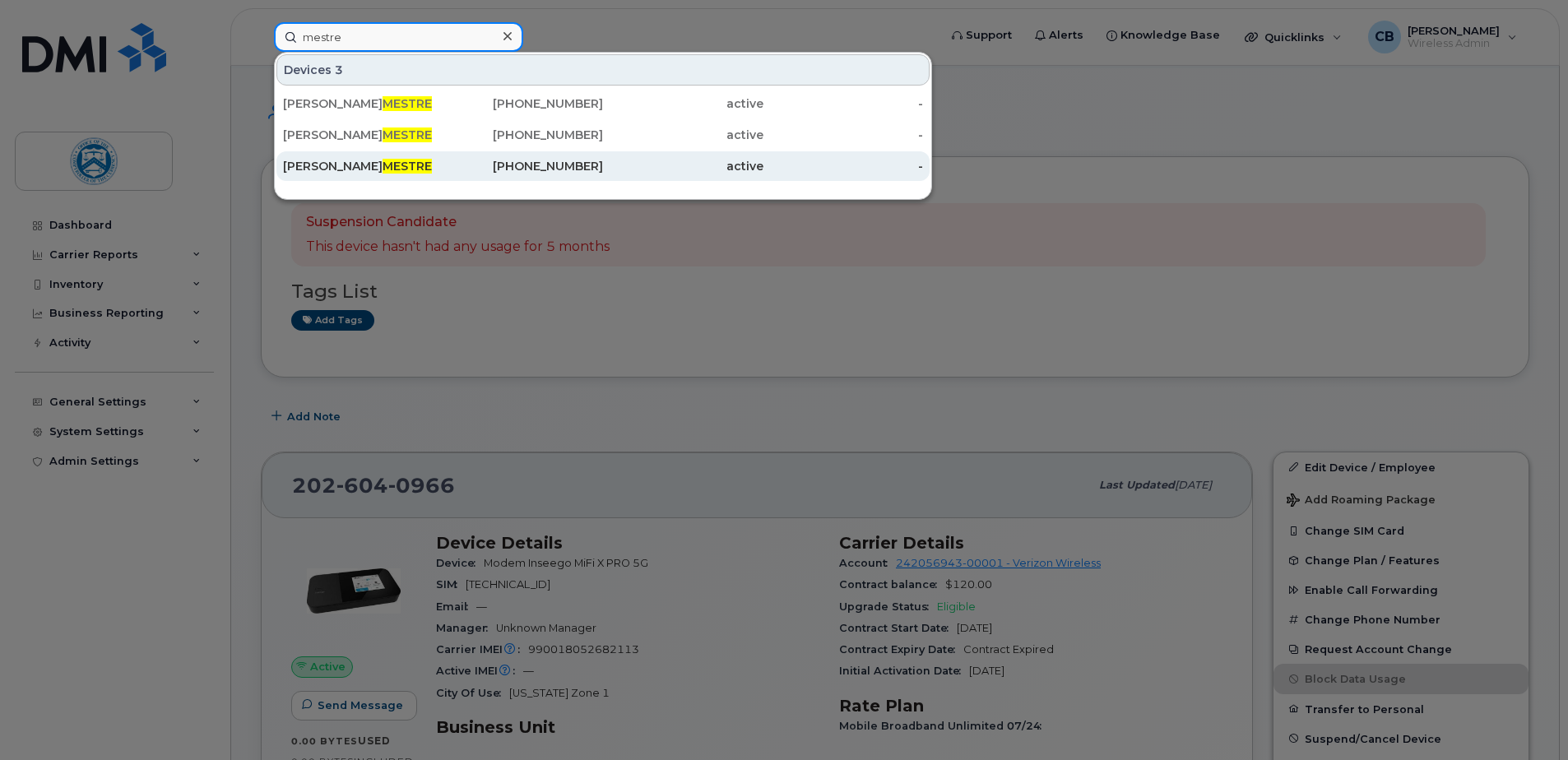
type input "mestre"
click at [383, 161] on span "MESTRE" at bounding box center [407, 166] width 50 height 15
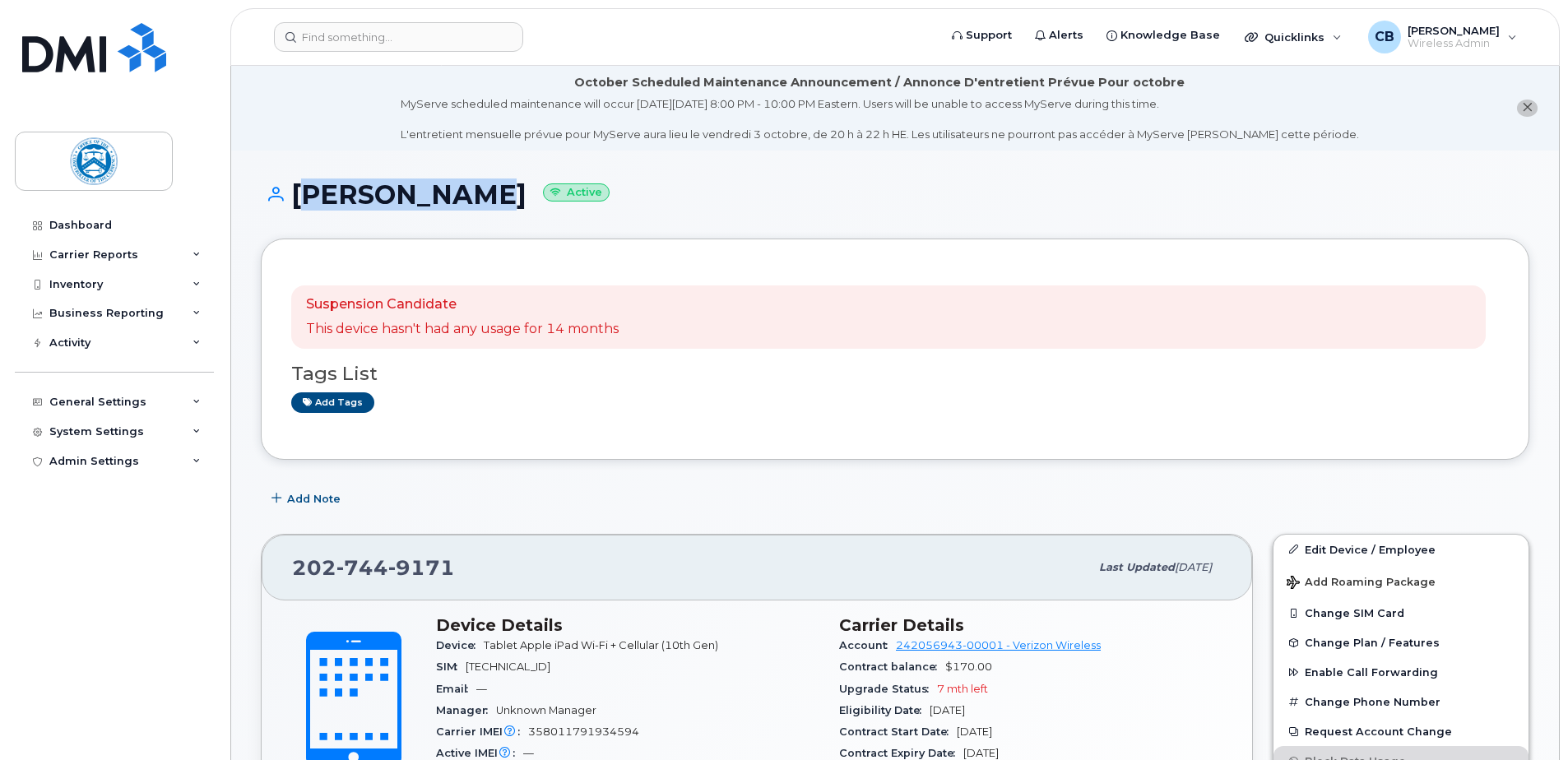
drag, startPoint x: 490, startPoint y: 193, endPoint x: 298, endPoint y: 200, distance: 192.1
click at [298, 200] on h1 "[PERSON_NAME] Active" at bounding box center [895, 195] width 1269 height 29
drag, startPoint x: 298, startPoint y: 200, endPoint x: 324, endPoint y: 194, distance: 26.7
copy h1 "[PERSON_NAME]"
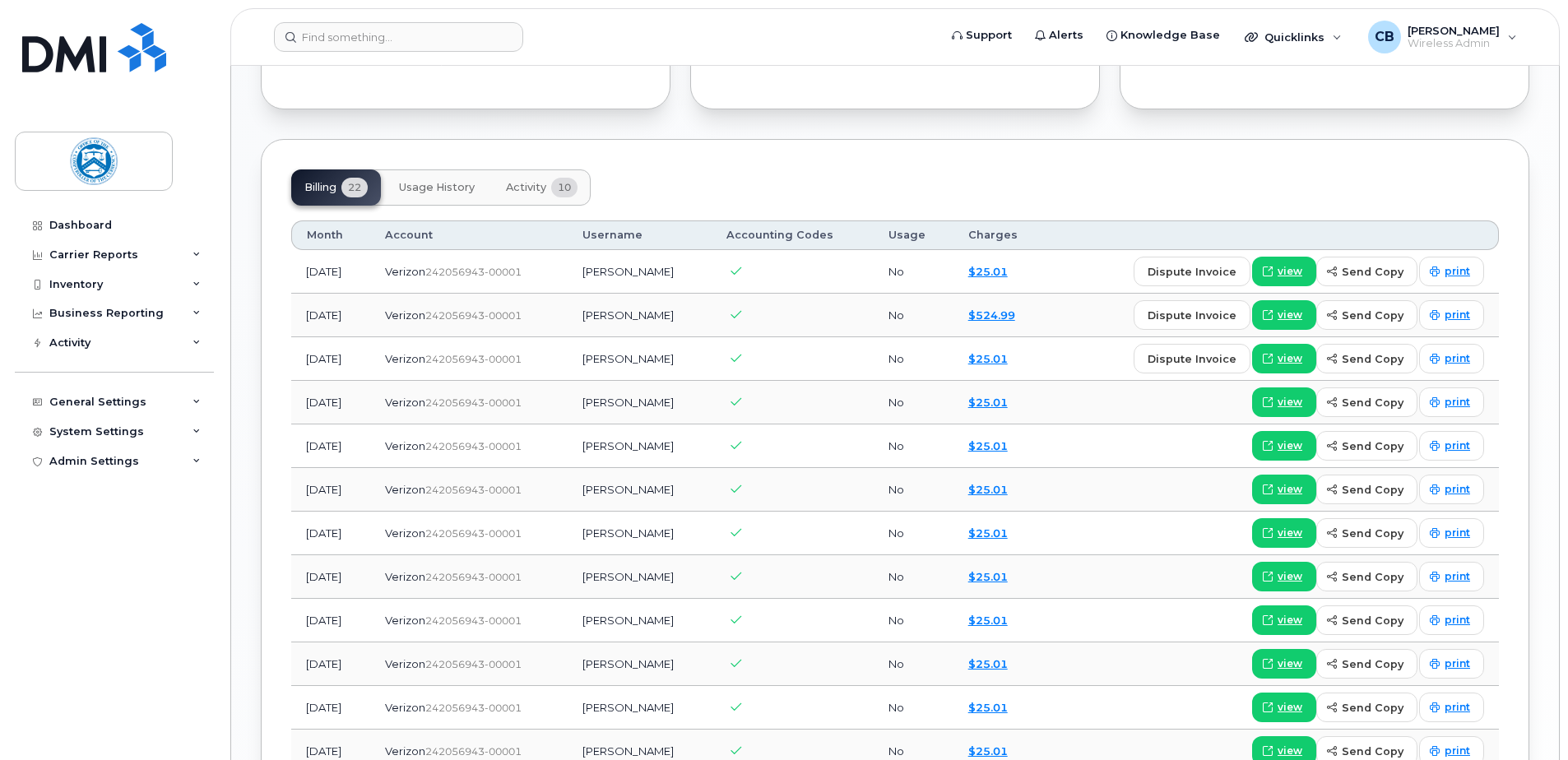
scroll to position [1233, 0]
